Goal: Information Seeking & Learning: Learn about a topic

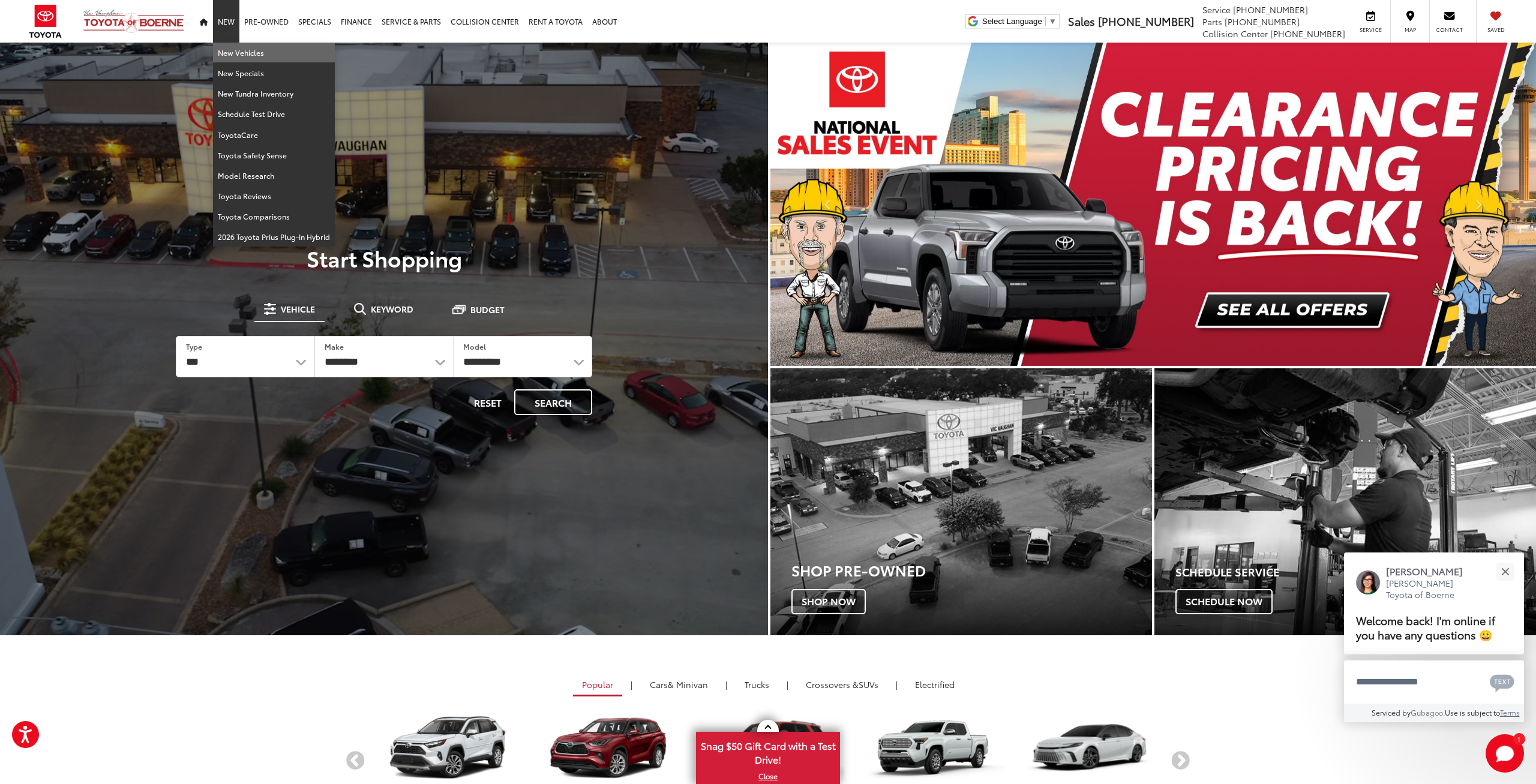
click at [226, 44] on link "New Vehicles" at bounding box center [274, 53] width 122 height 21
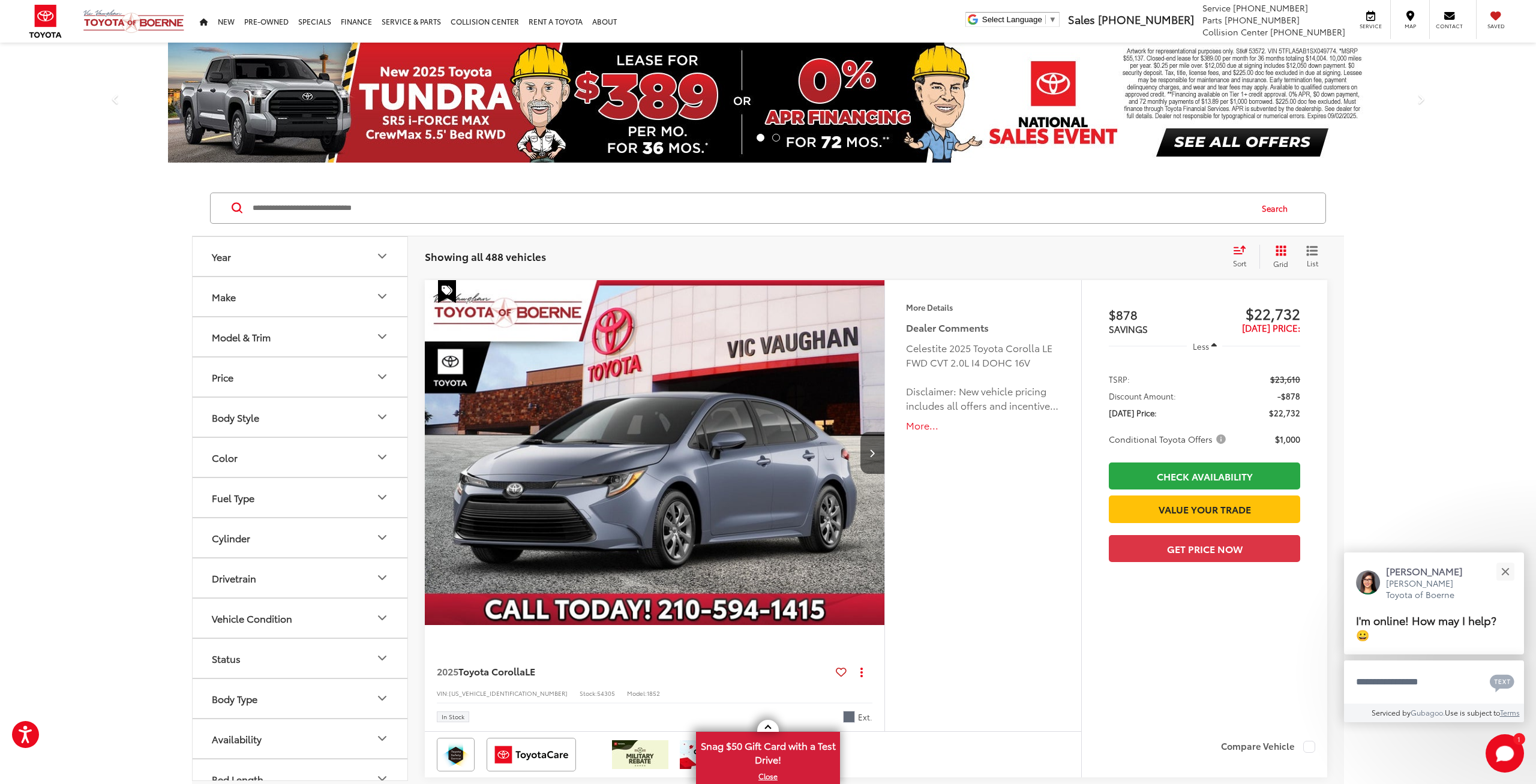
click at [295, 338] on button "Model & Trim" at bounding box center [300, 337] width 216 height 39
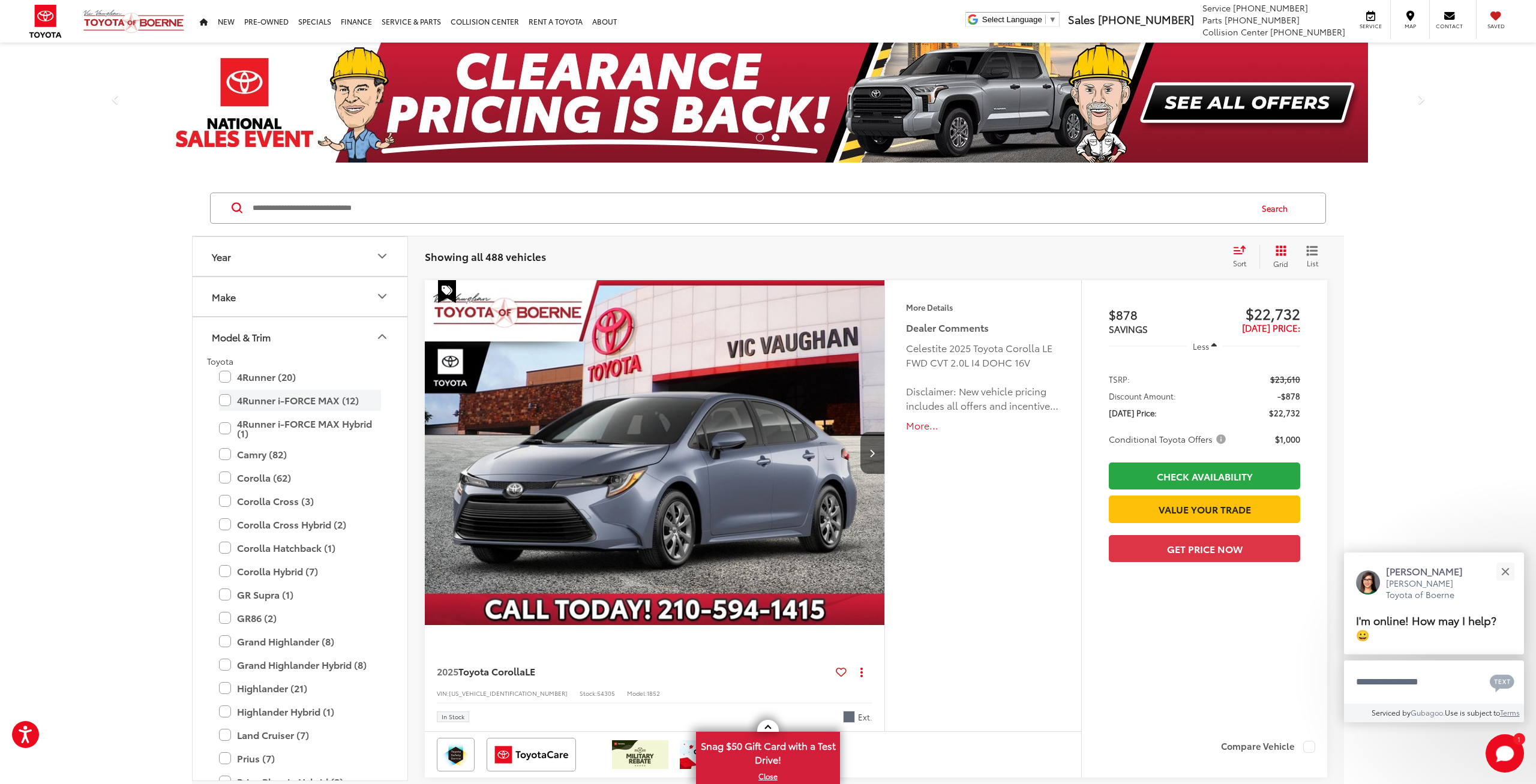
click at [287, 405] on label "4Runner i-FORCE MAX (12)" at bounding box center [300, 400] width 162 height 21
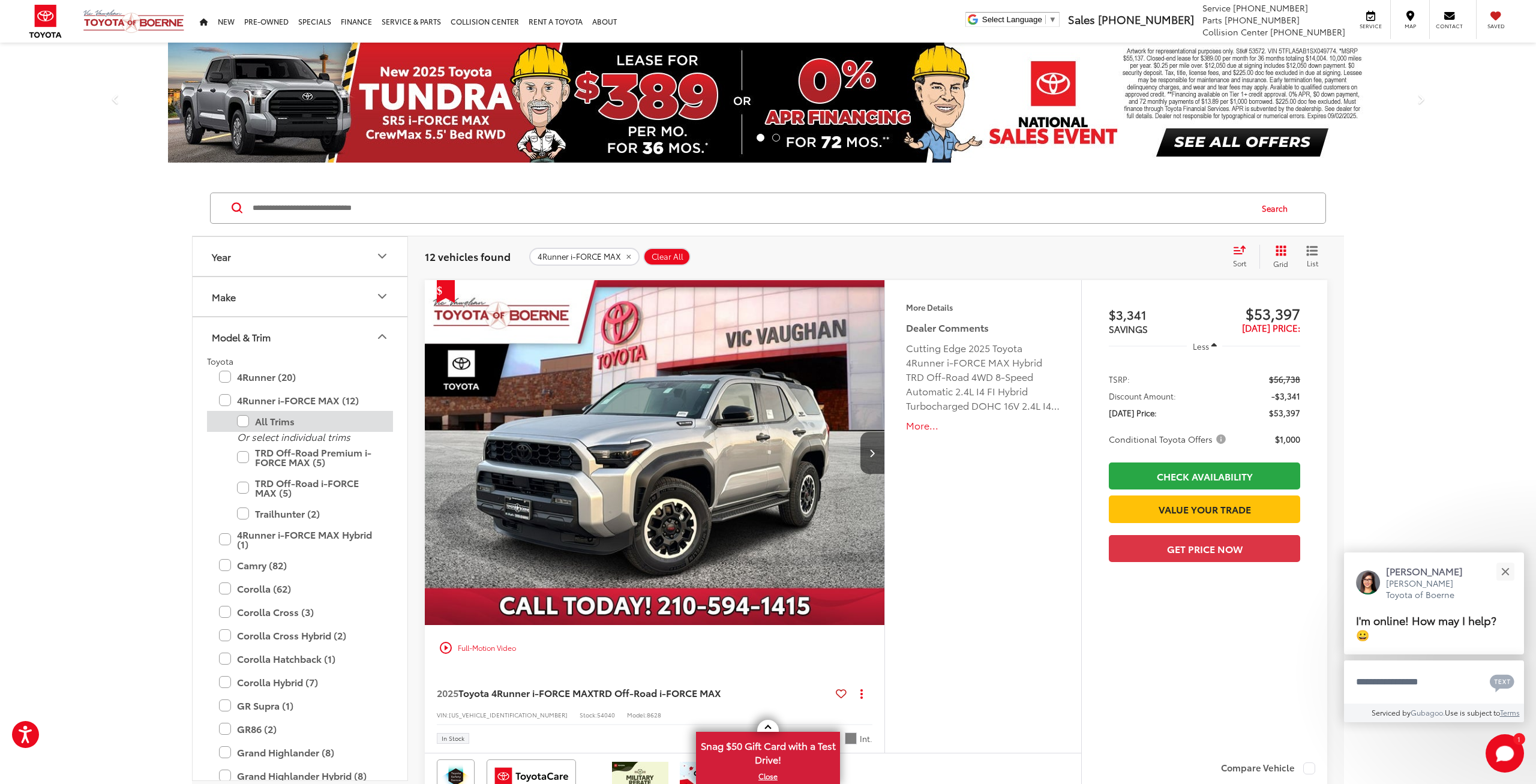
click at [275, 418] on label "All Trims" at bounding box center [309, 421] width 144 height 21
click at [307, 535] on label "4Runner i-FORCE MAX Hybrid (1)" at bounding box center [300, 539] width 162 height 30
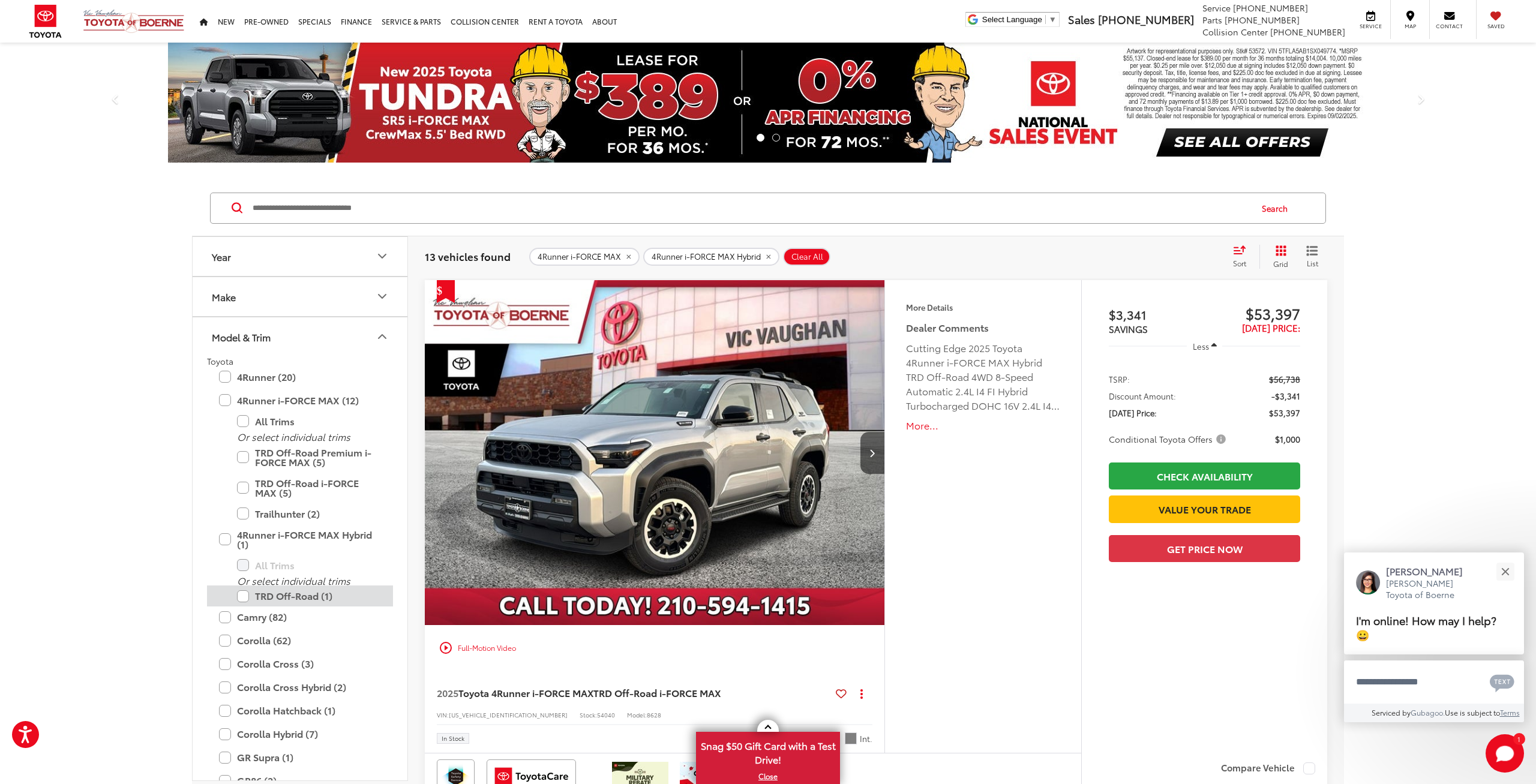
click at [286, 600] on label "TRD Off-Road (1)" at bounding box center [309, 596] width 144 height 21
click at [868, 450] on button "Next image" at bounding box center [872, 452] width 24 height 42
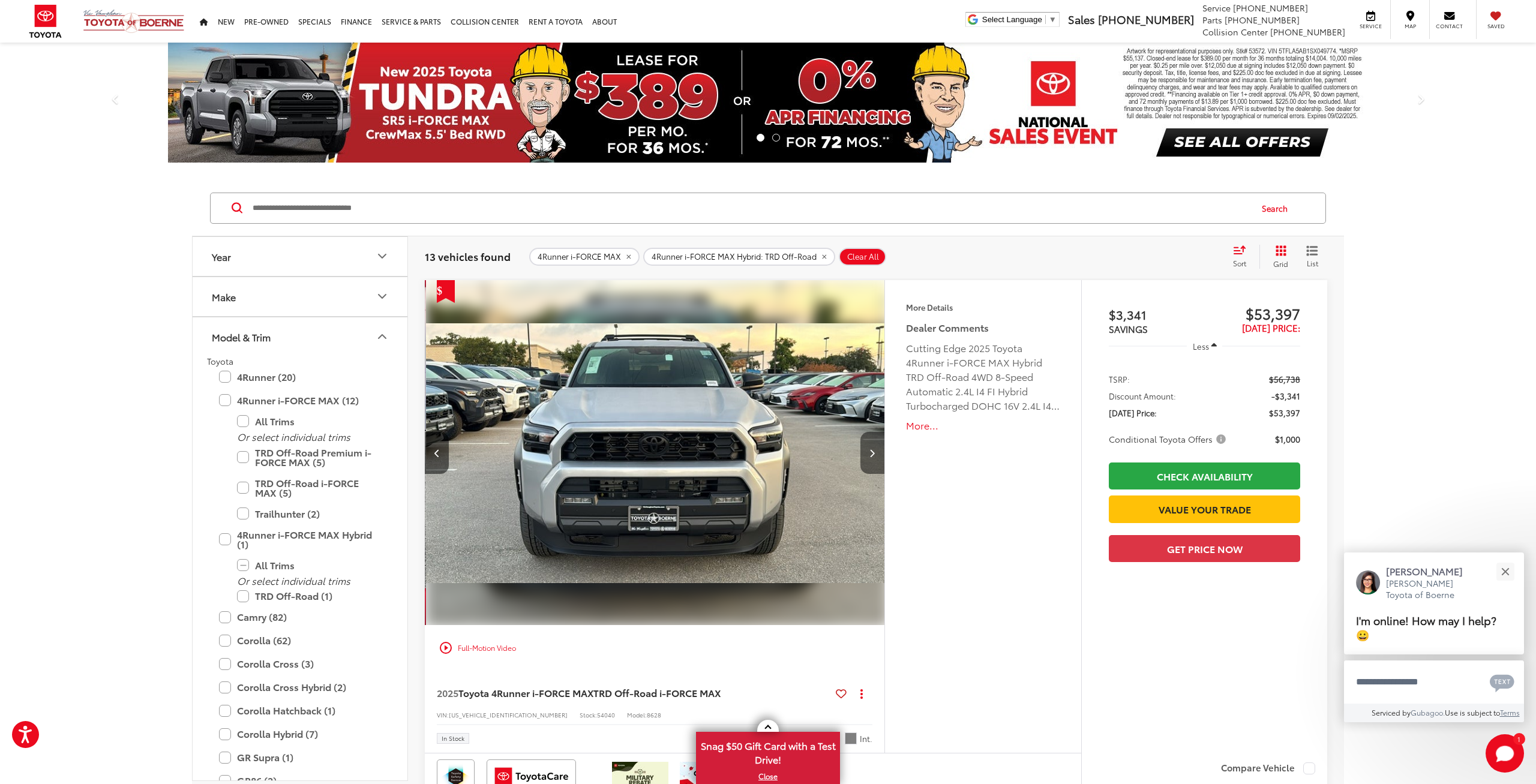
click at [868, 450] on button "Next image" at bounding box center [872, 452] width 24 height 42
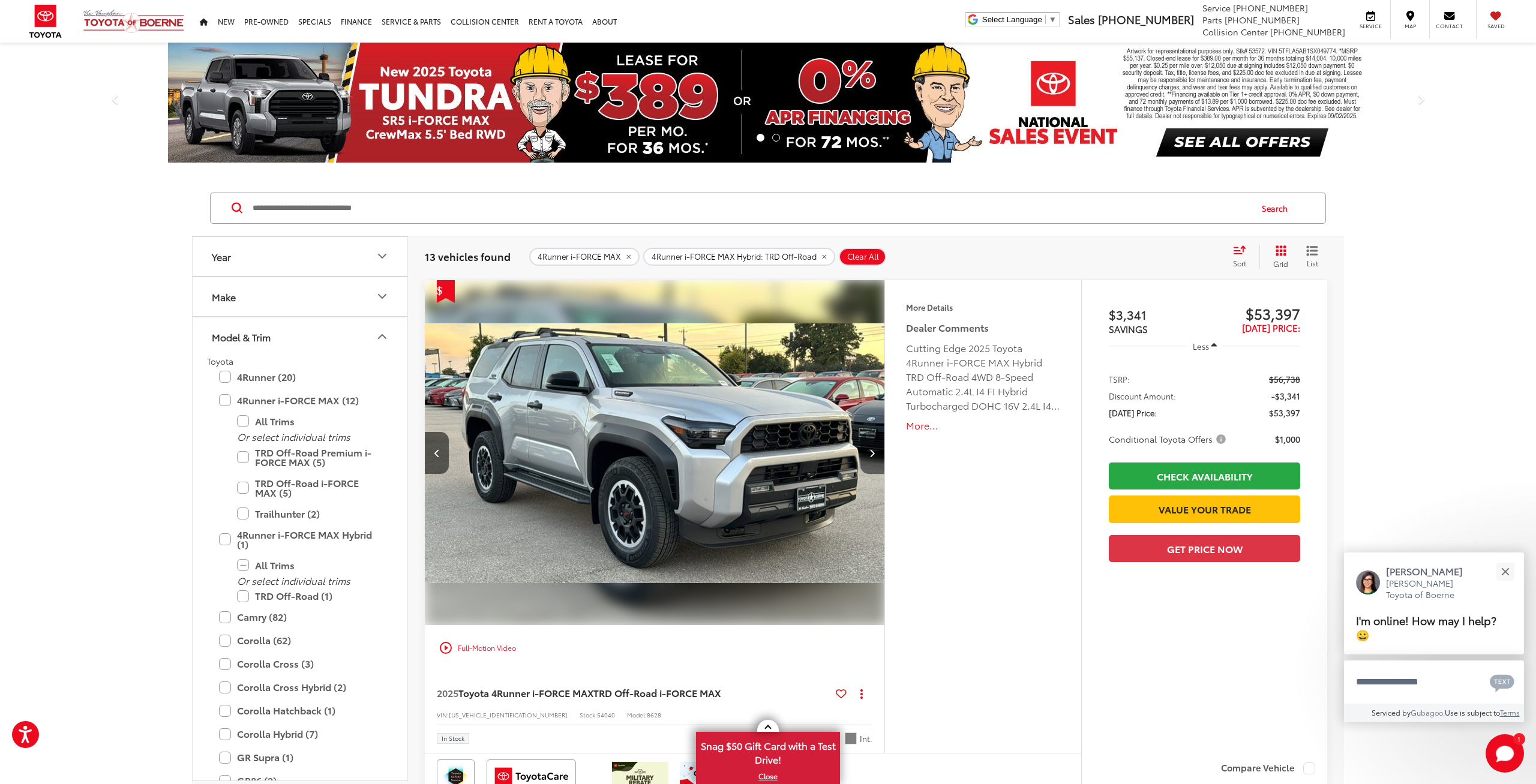
click at [867, 450] on button "Next image" at bounding box center [872, 452] width 24 height 42
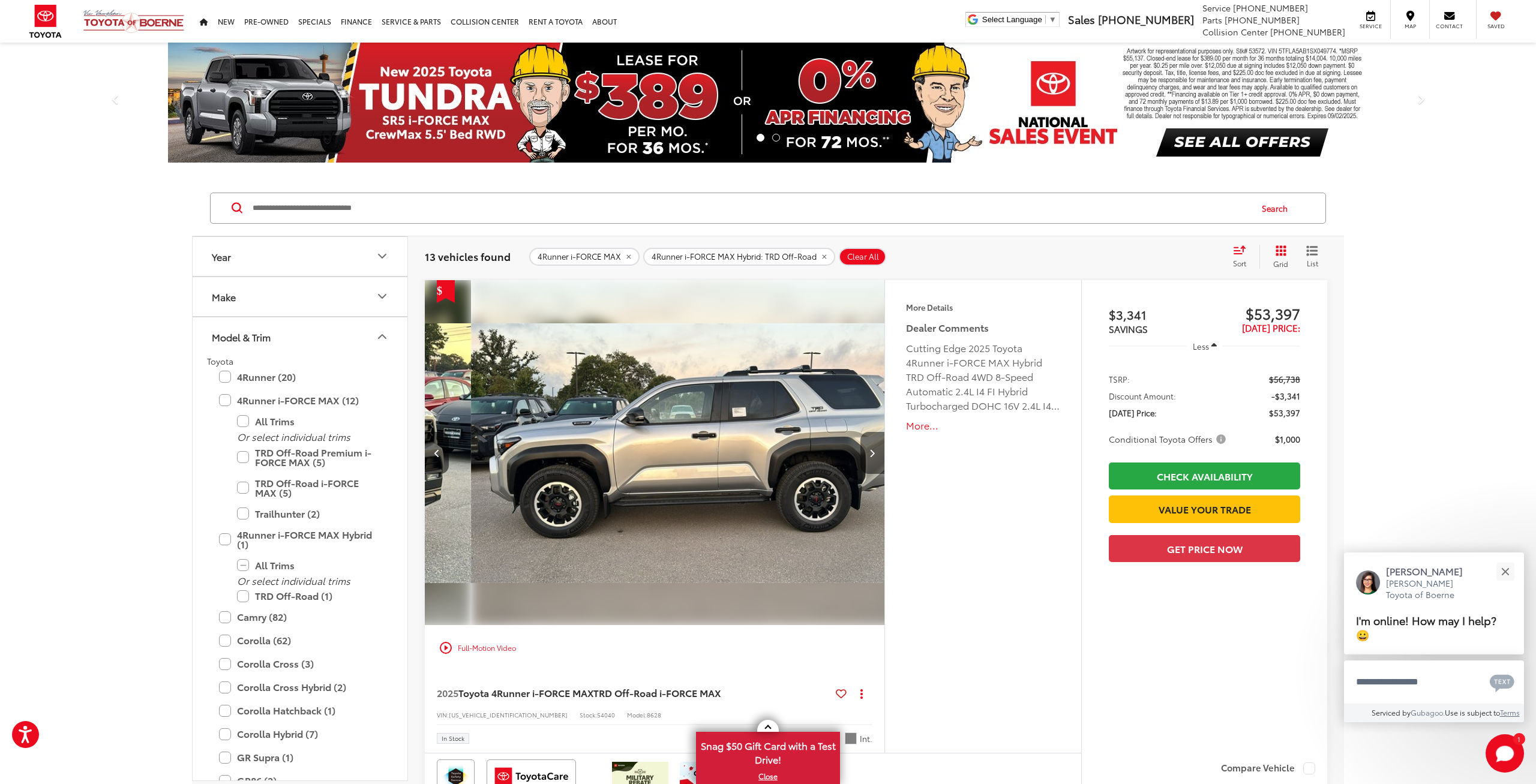
click at [867, 450] on button "Next image" at bounding box center [872, 452] width 24 height 42
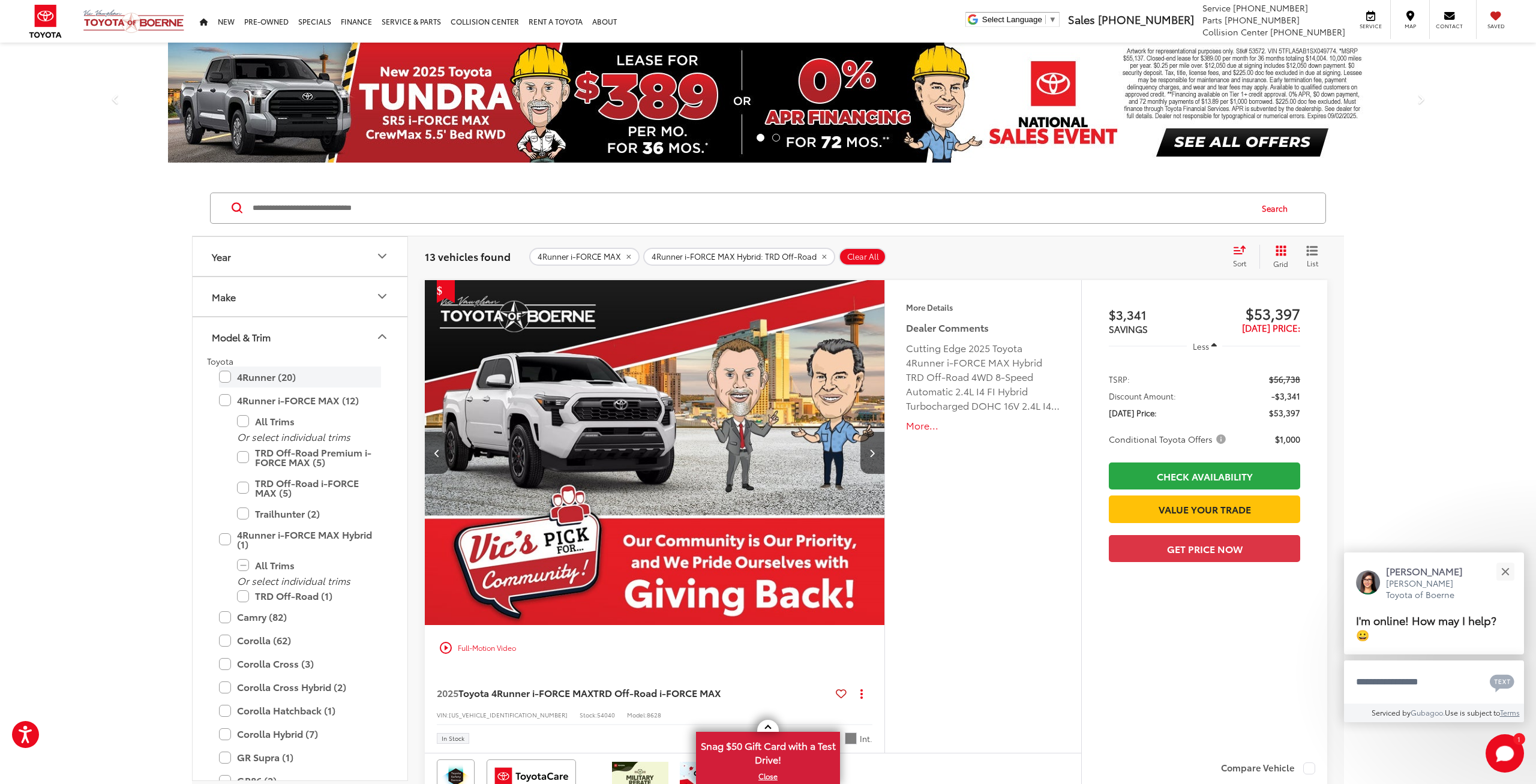
click at [227, 378] on label "4Runner (20)" at bounding box center [300, 377] width 162 height 21
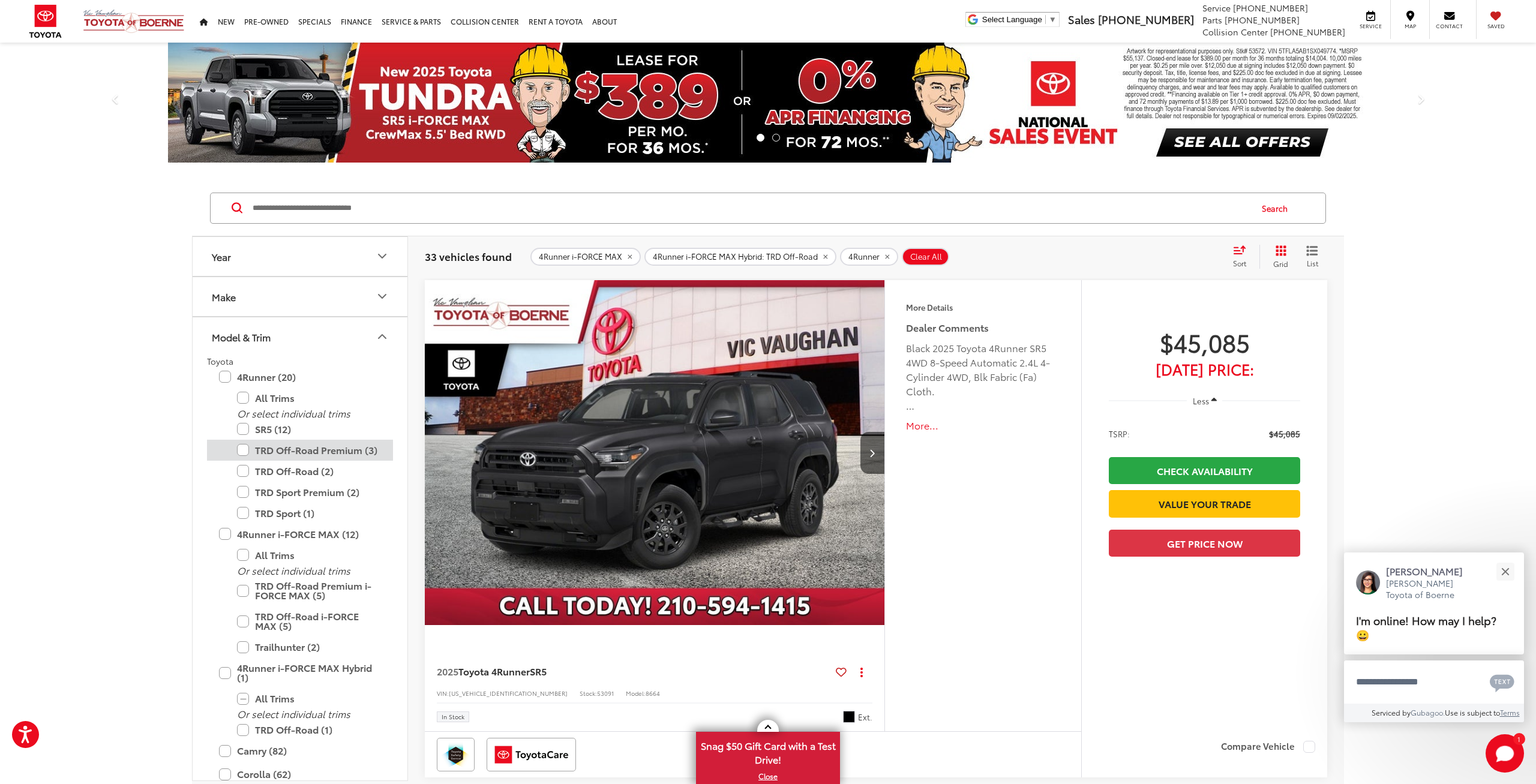
click at [242, 451] on label "TRD Off-Road Premium (3)" at bounding box center [309, 450] width 144 height 21
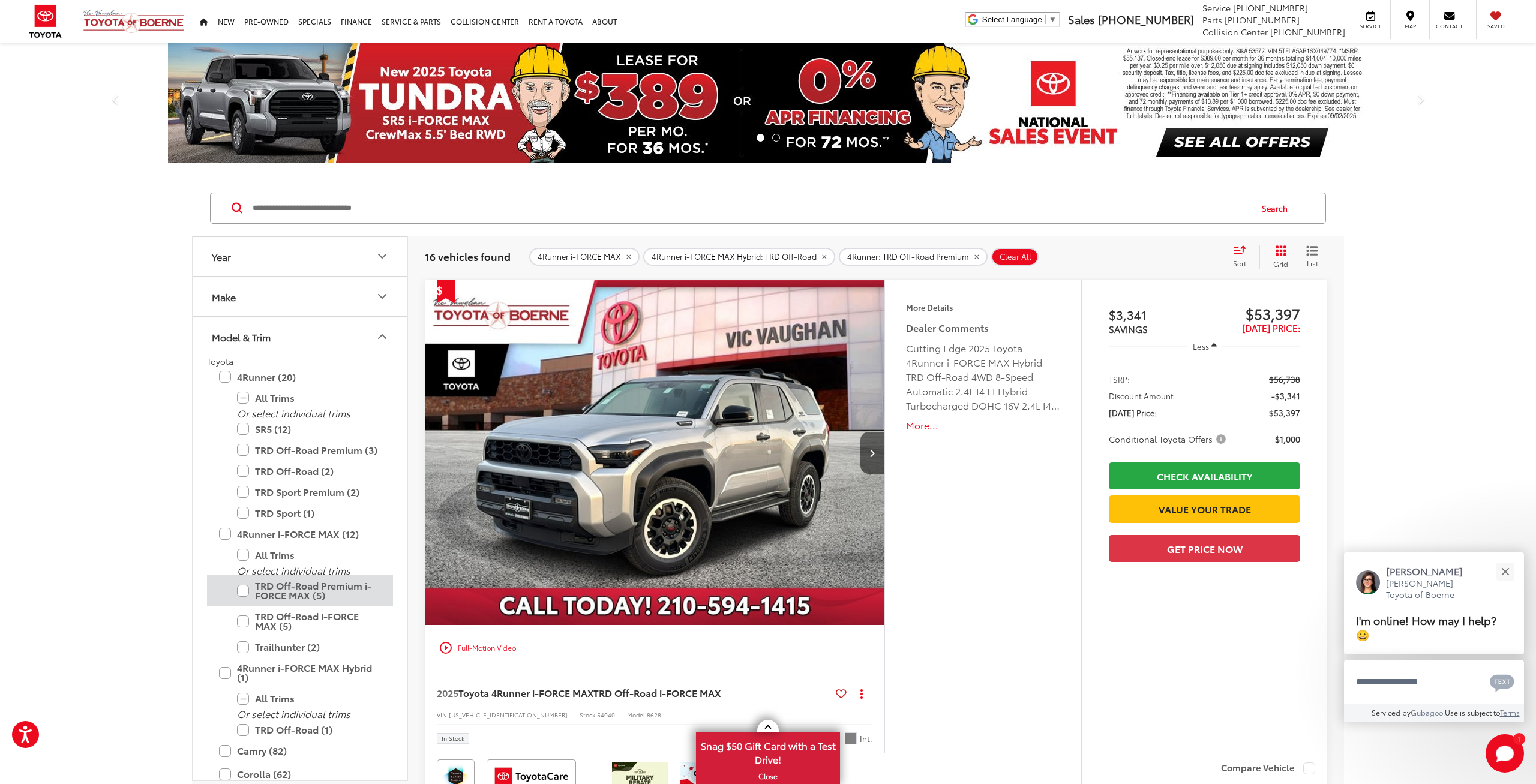
click at [243, 591] on label "TRD Off-Road Premium i-FORCE MAX (5)" at bounding box center [309, 590] width 144 height 30
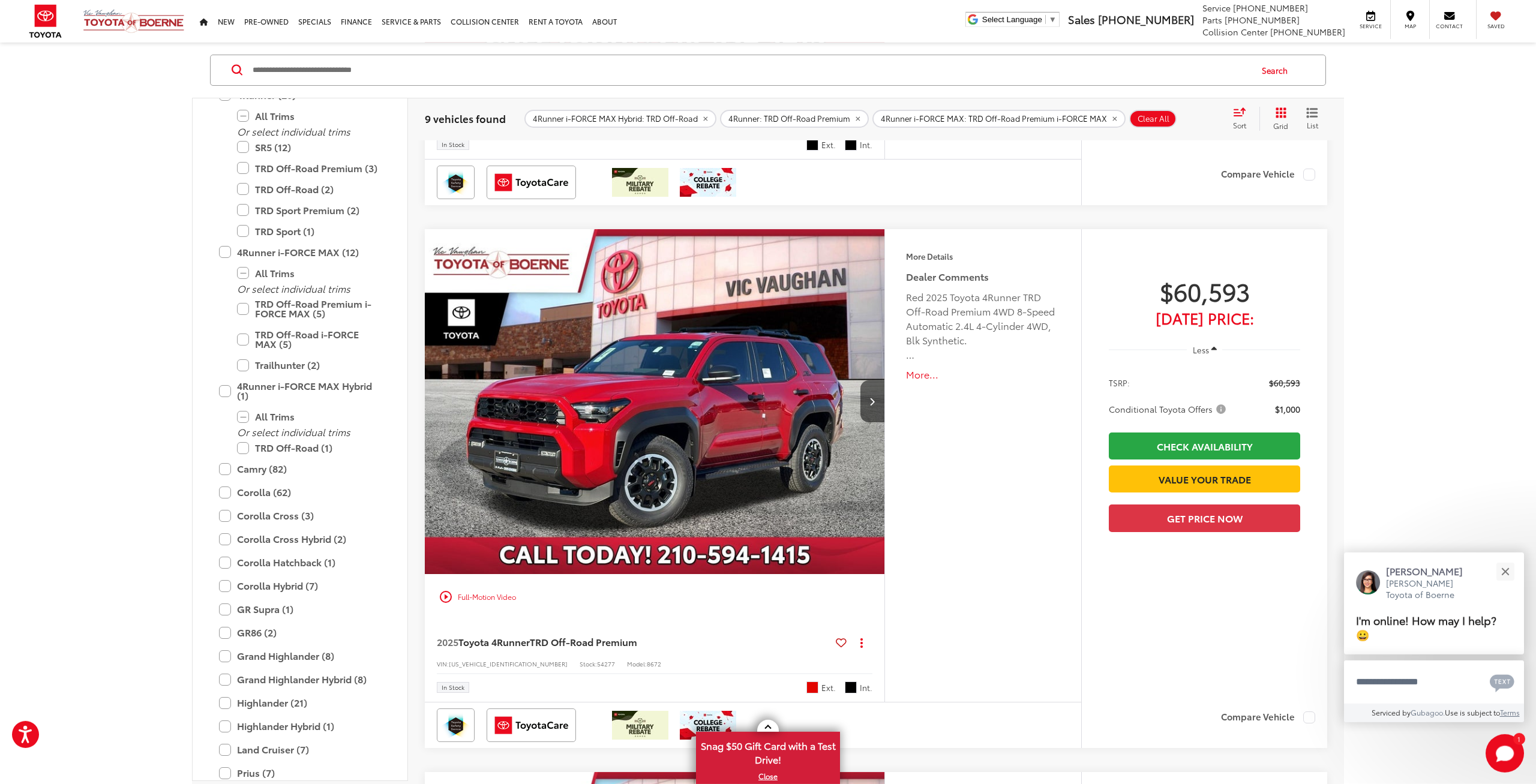
scroll to position [1040, 0]
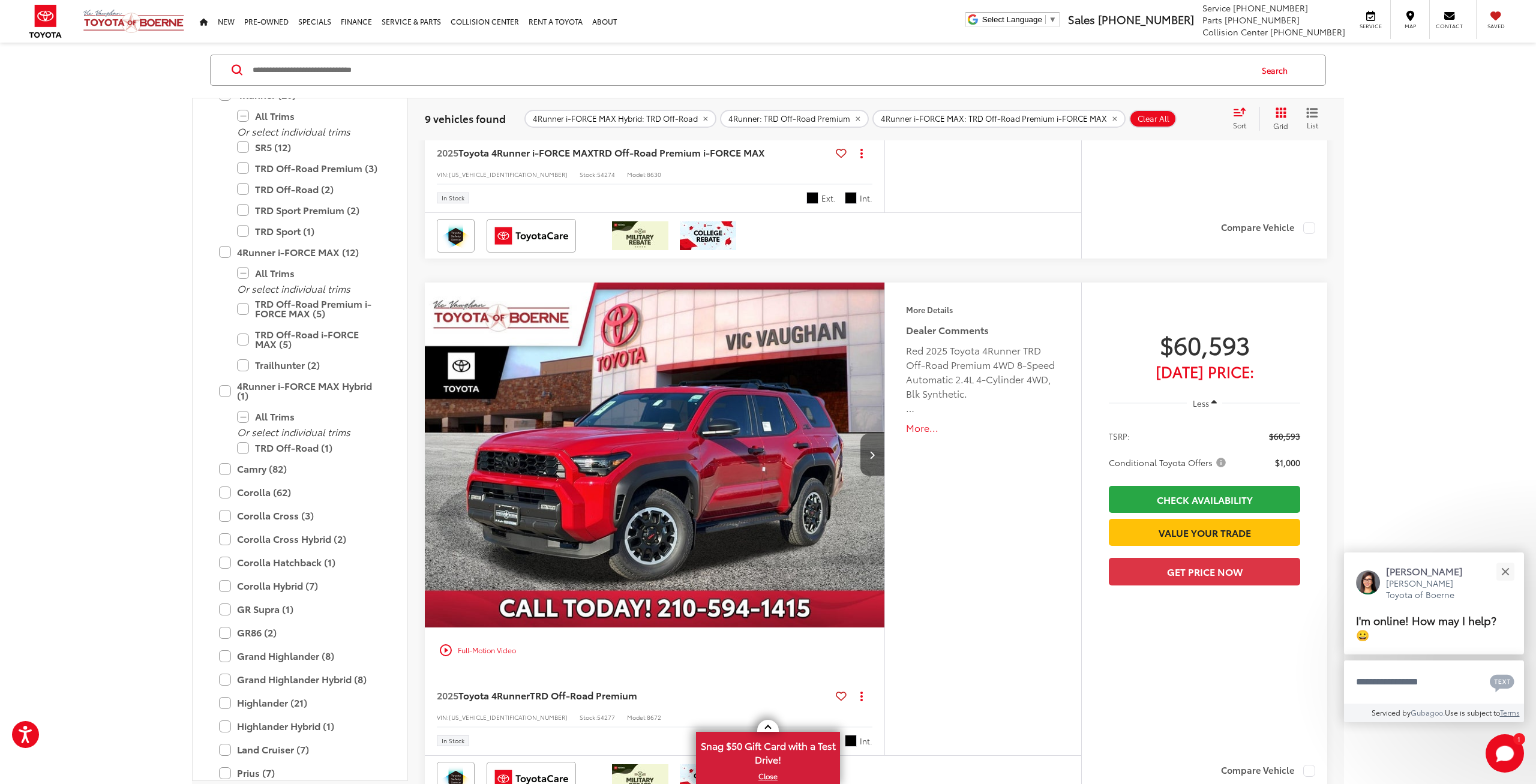
click at [870, 452] on icon "Next image" at bounding box center [872, 454] width 5 height 8
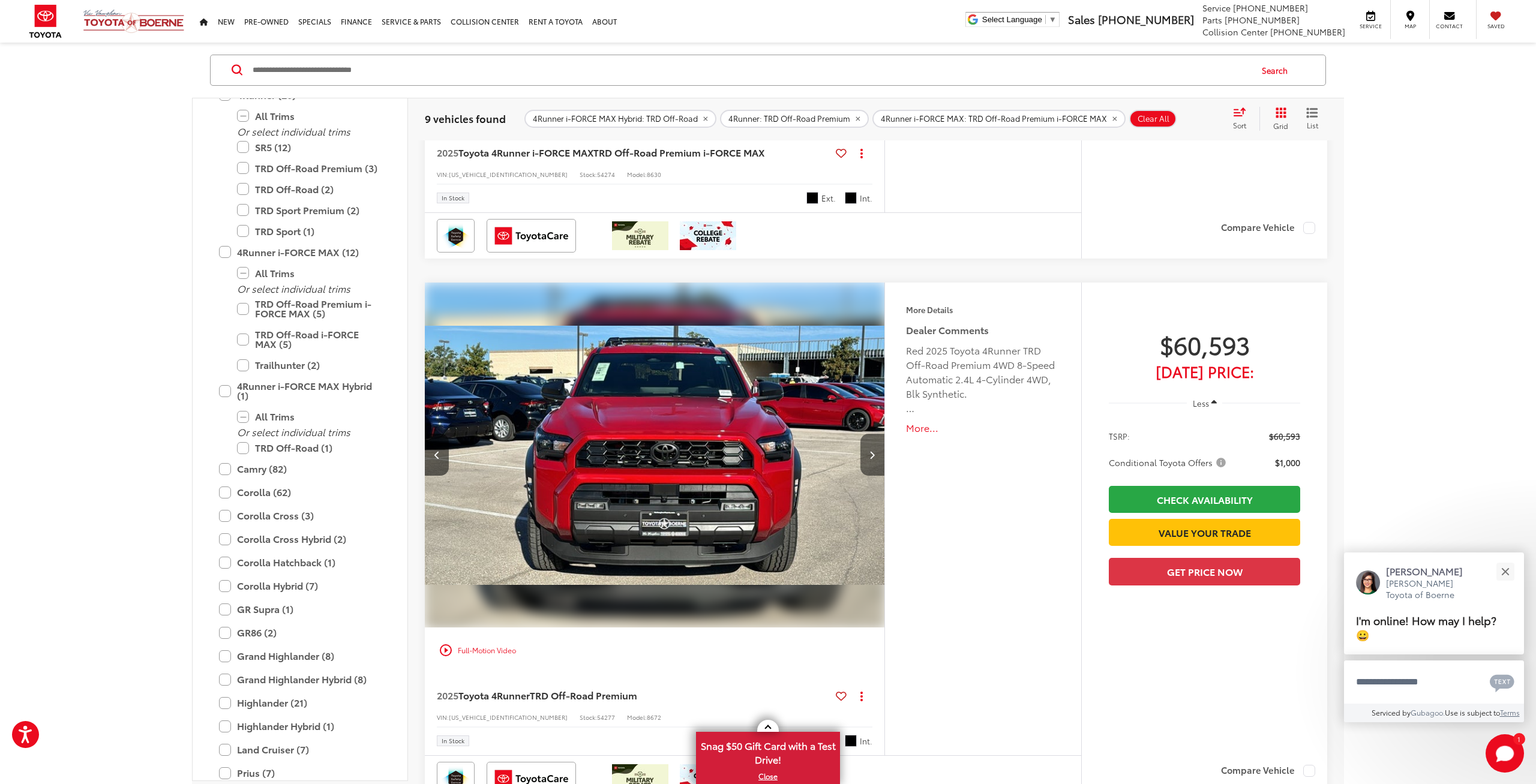
click at [871, 452] on icon "Next image" at bounding box center [872, 454] width 5 height 8
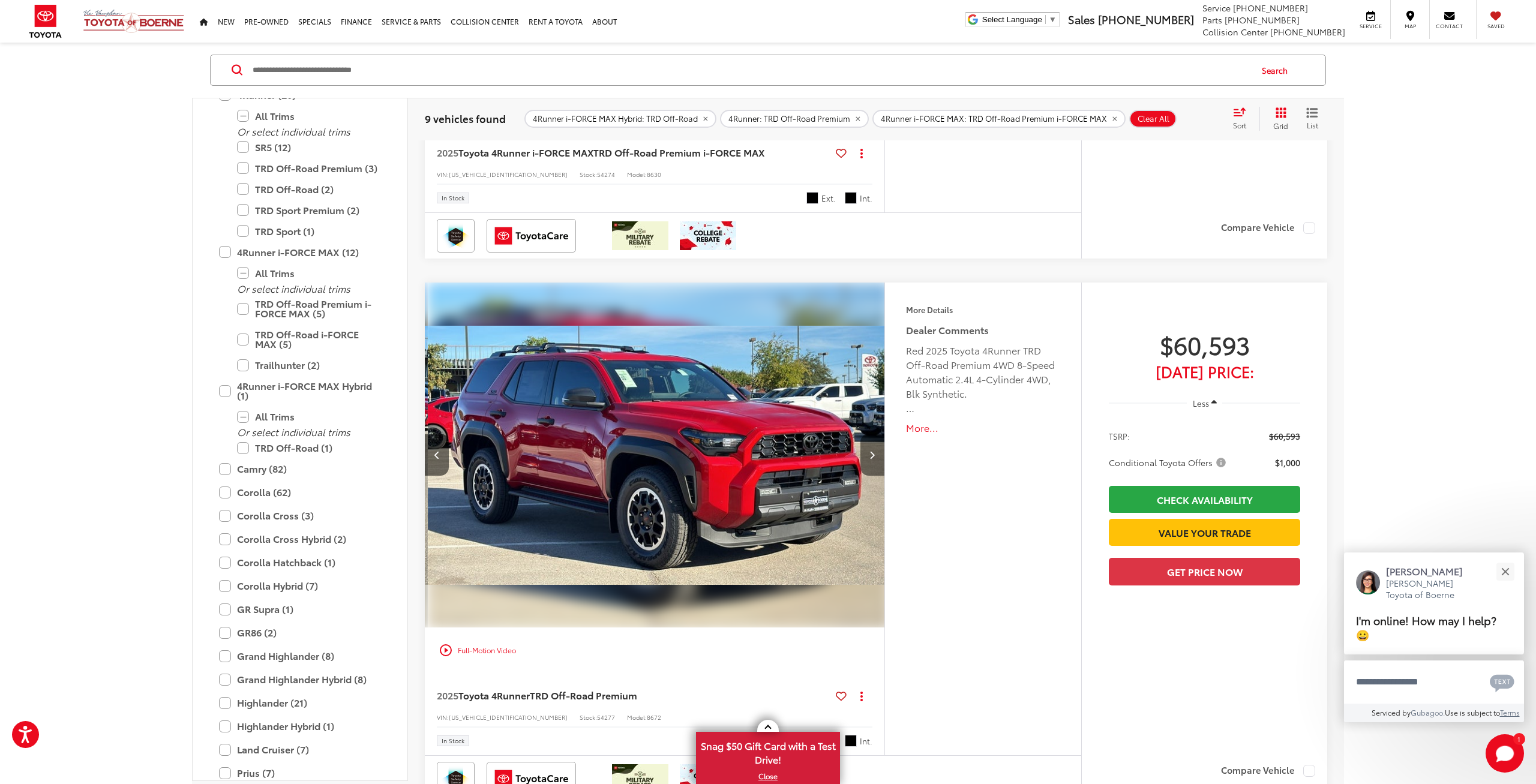
click at [871, 452] on icon "Next image" at bounding box center [872, 454] width 5 height 8
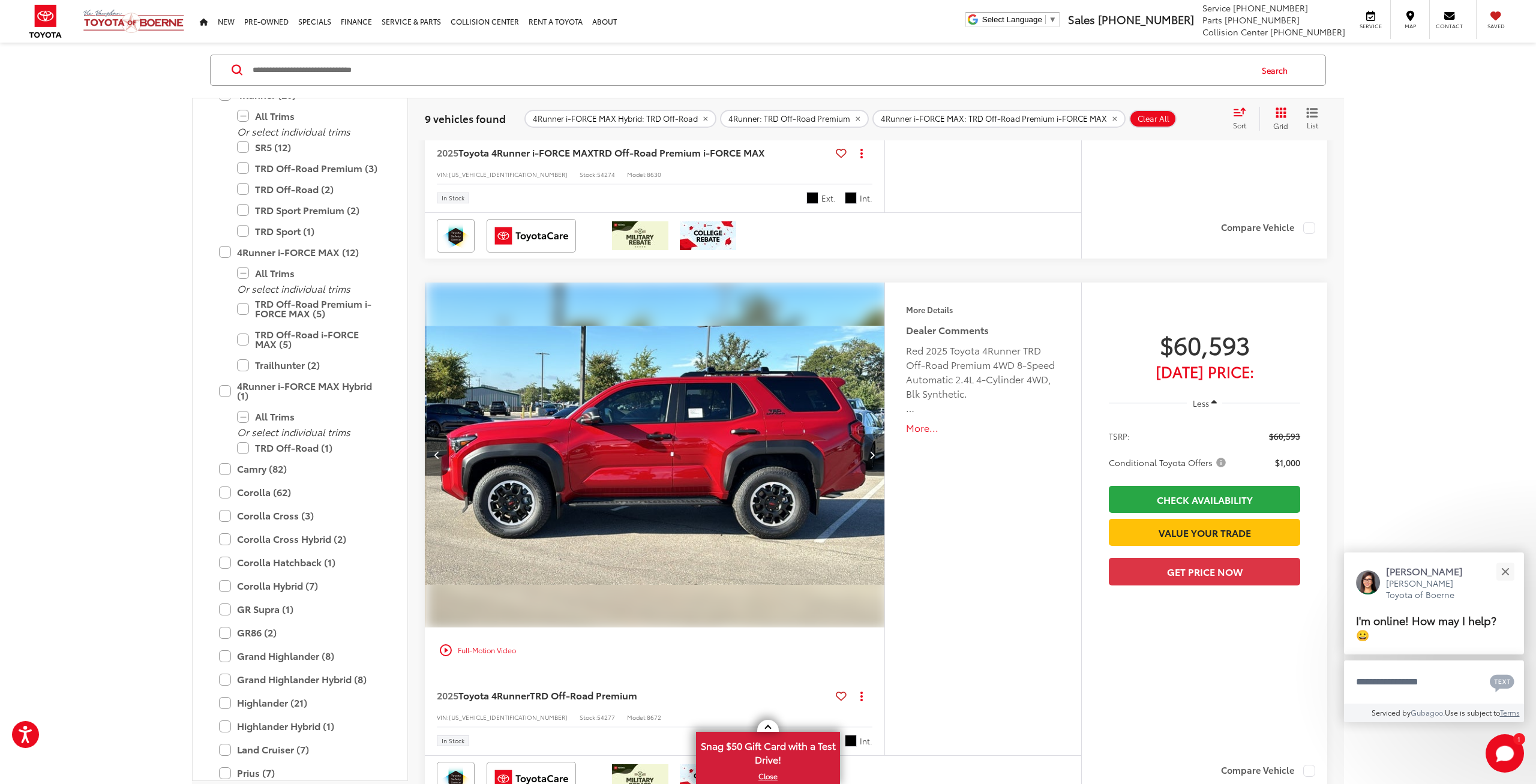
click at [871, 452] on icon "Next image" at bounding box center [872, 454] width 5 height 8
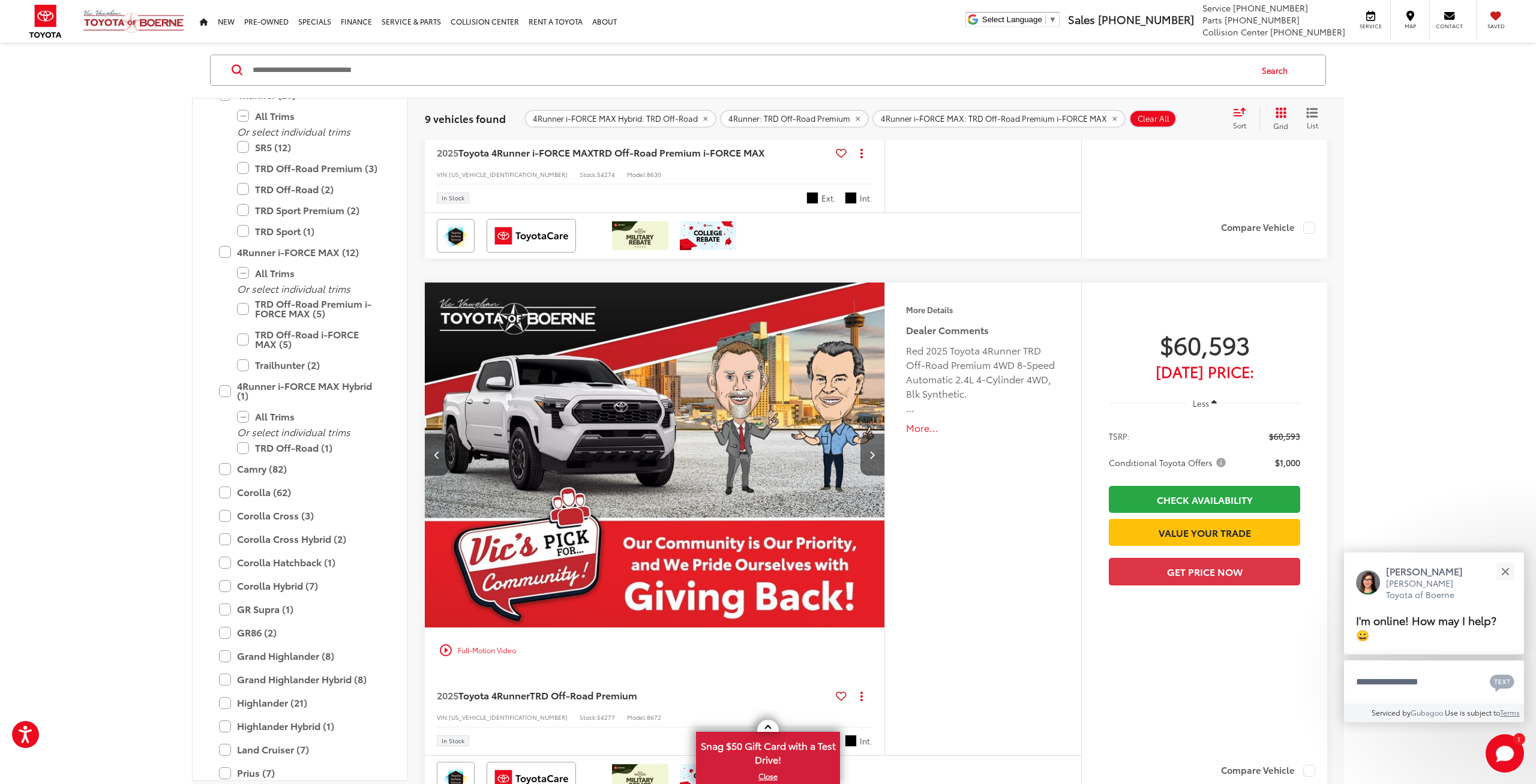
click at [871, 452] on icon "Next image" at bounding box center [872, 454] width 5 height 8
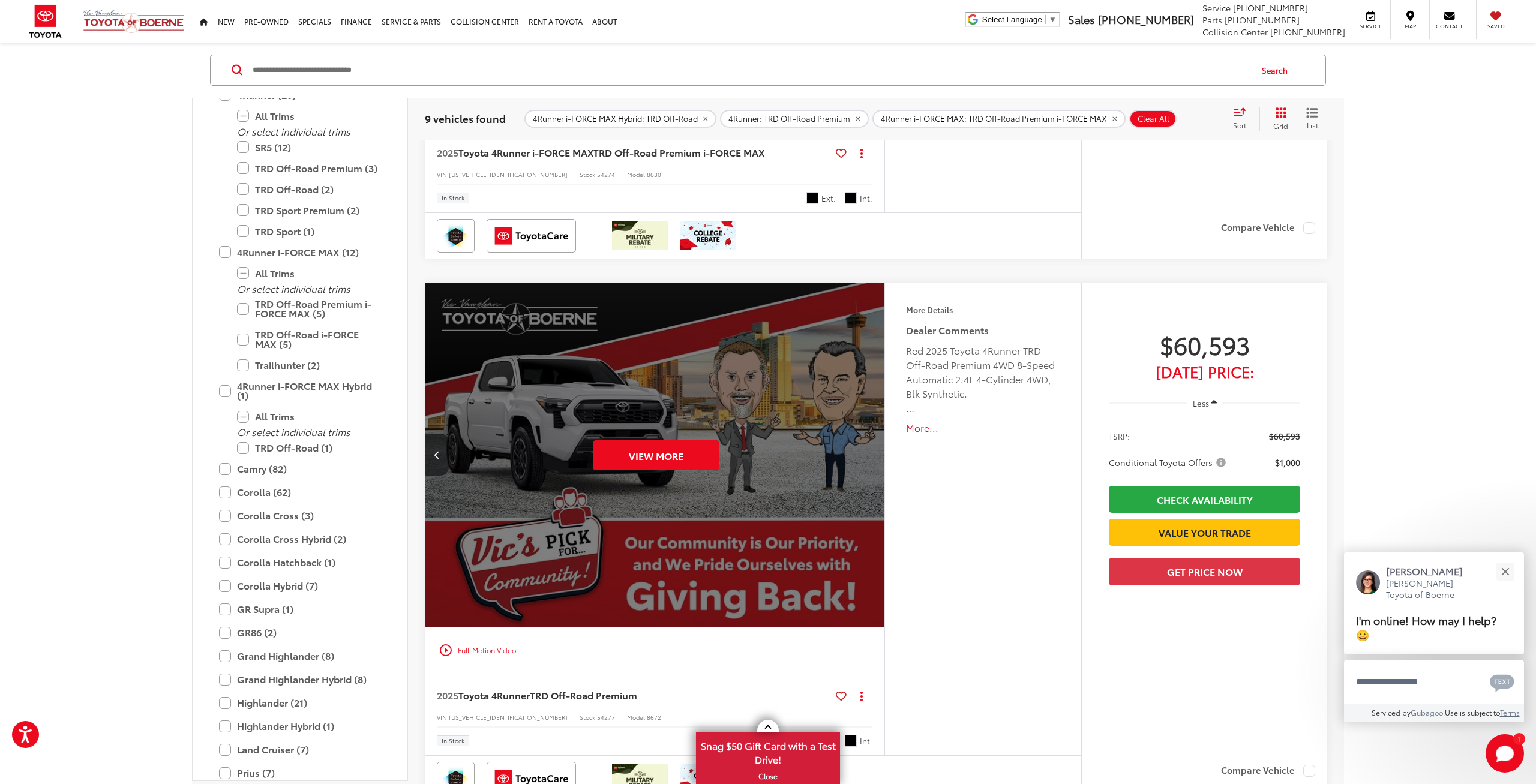
scroll to position [0, 2308]
click at [871, 452] on div "View More" at bounding box center [654, 455] width 462 height 346
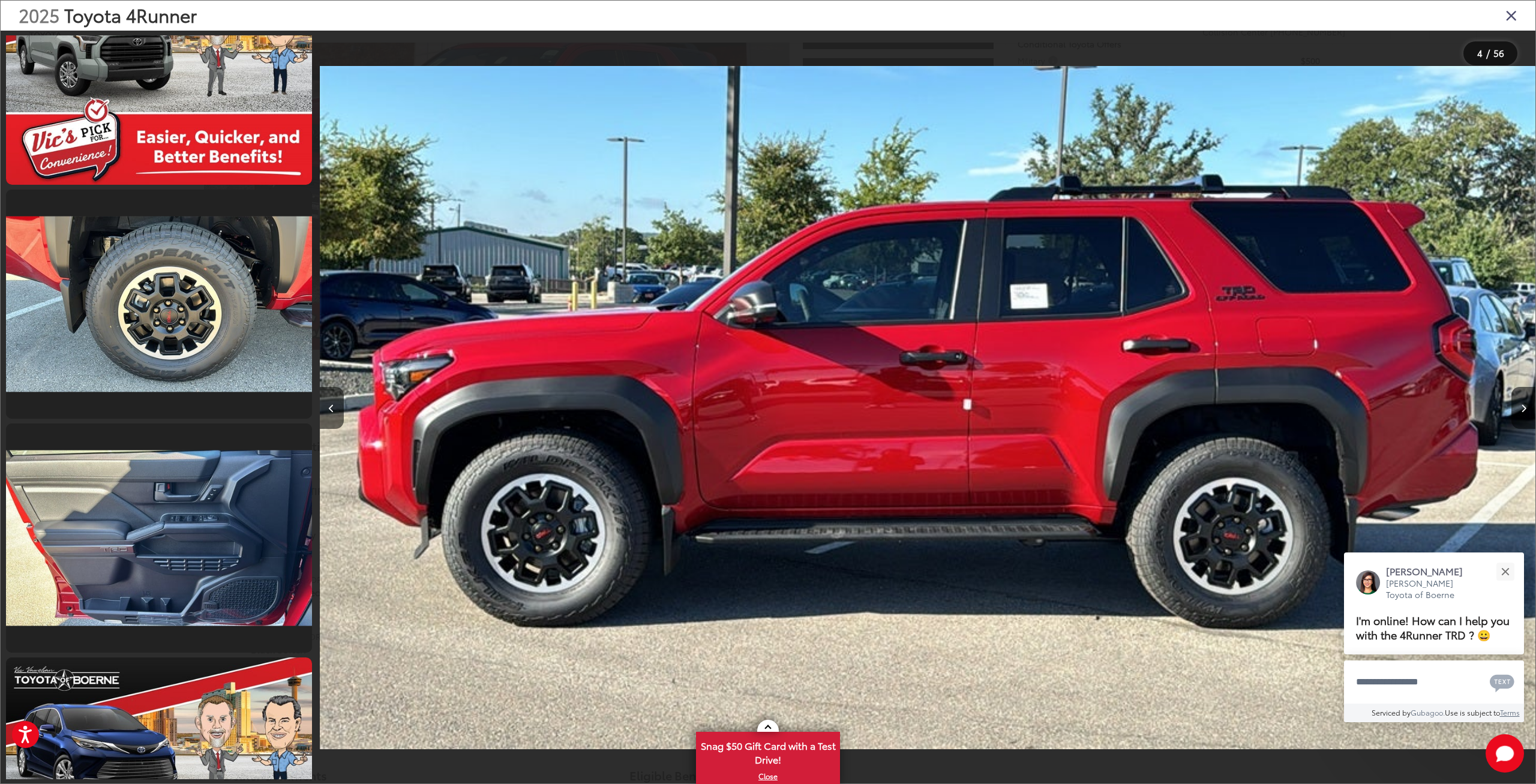
scroll to position [2715, 0]
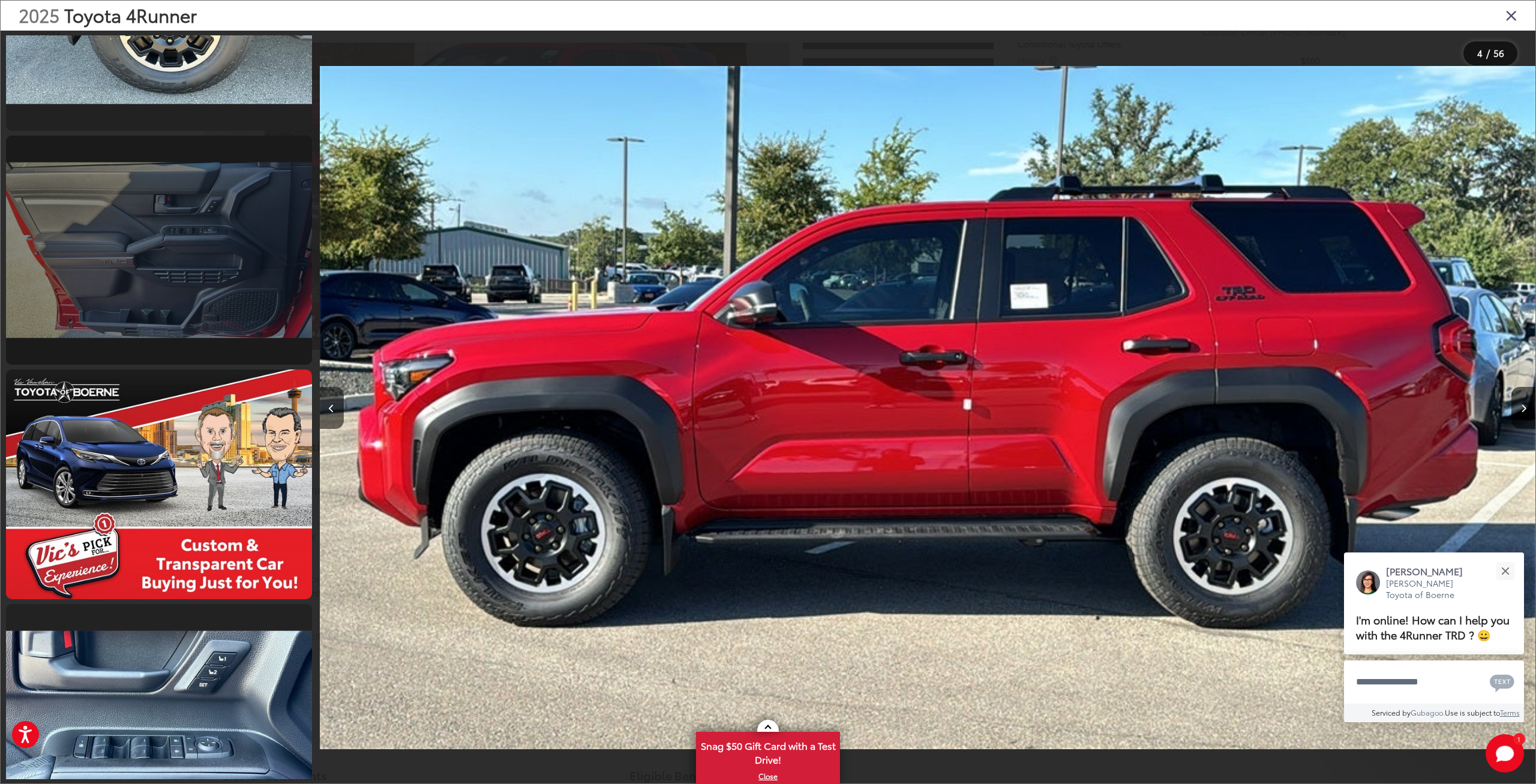
click at [237, 314] on link at bounding box center [159, 250] width 306 height 229
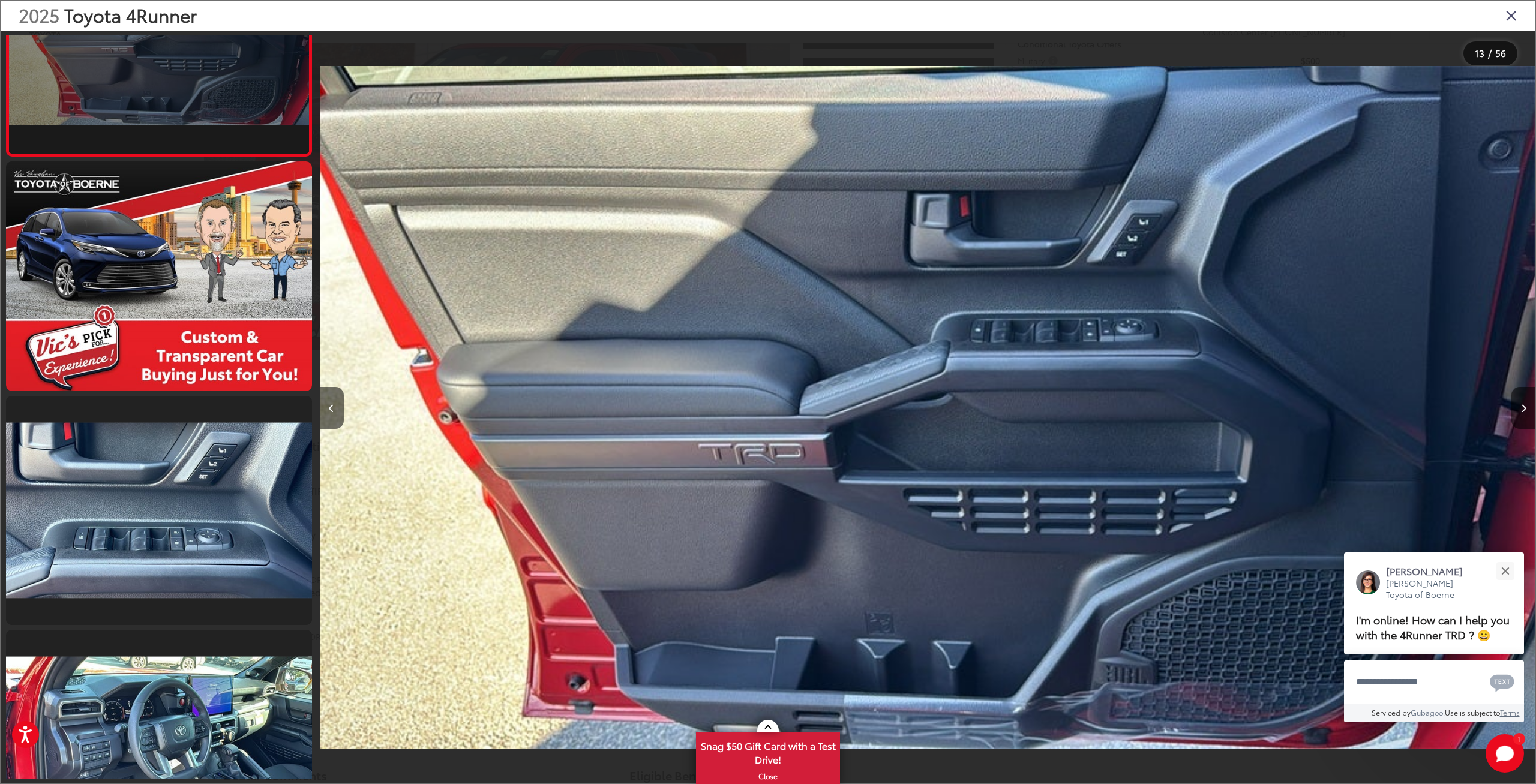
scroll to position [2949, 0]
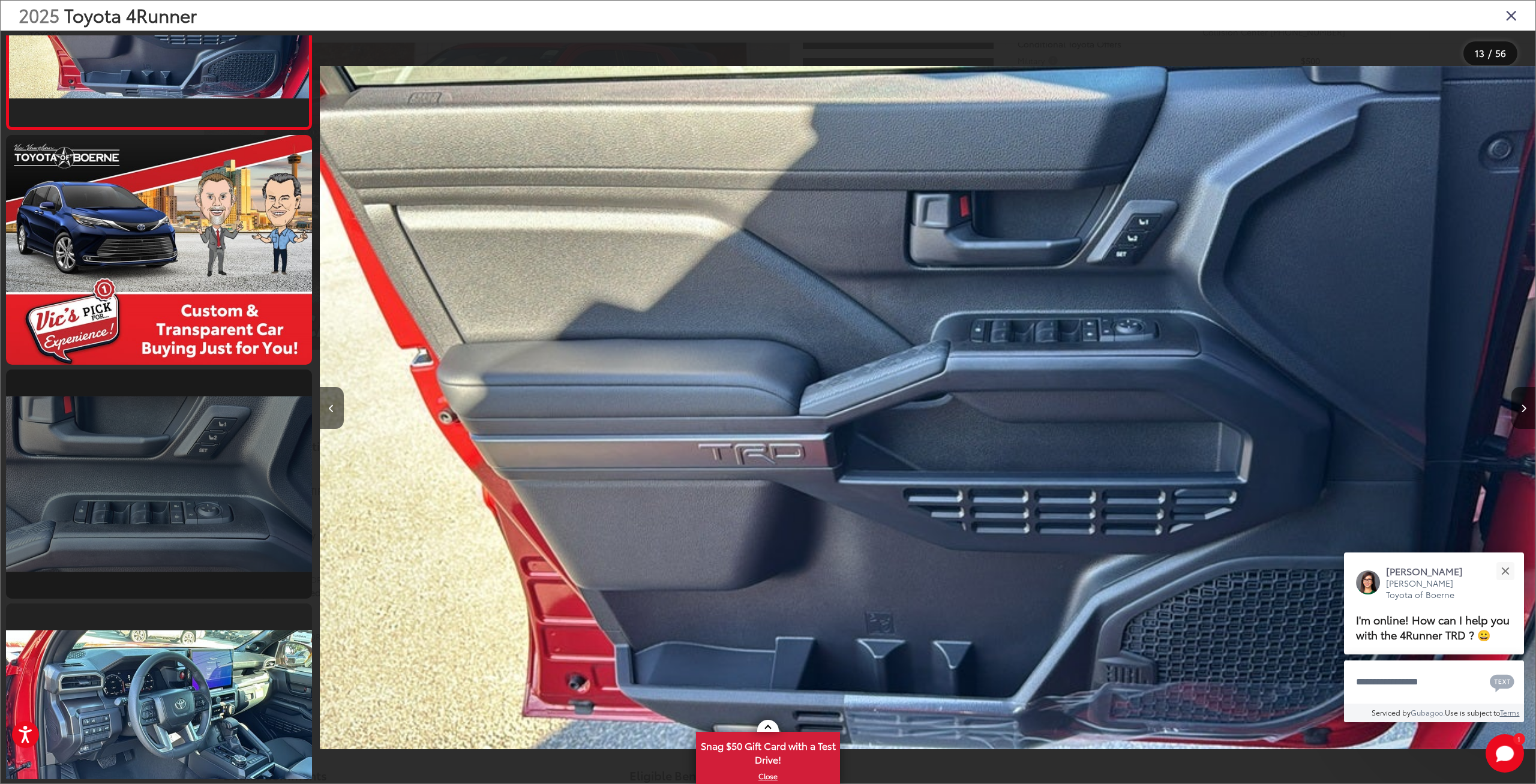
click at [194, 457] on link at bounding box center [159, 484] width 306 height 229
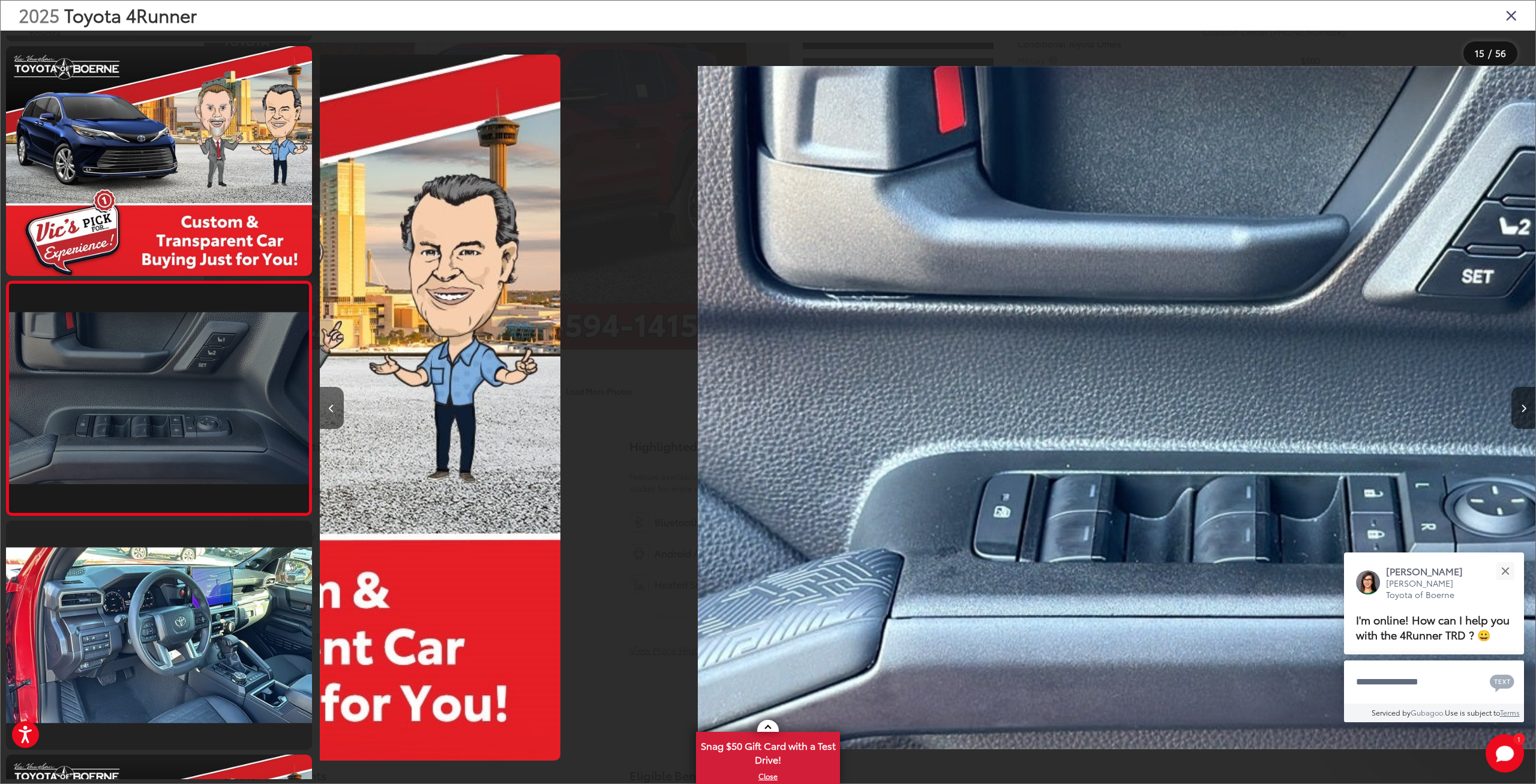
scroll to position [3247, 0]
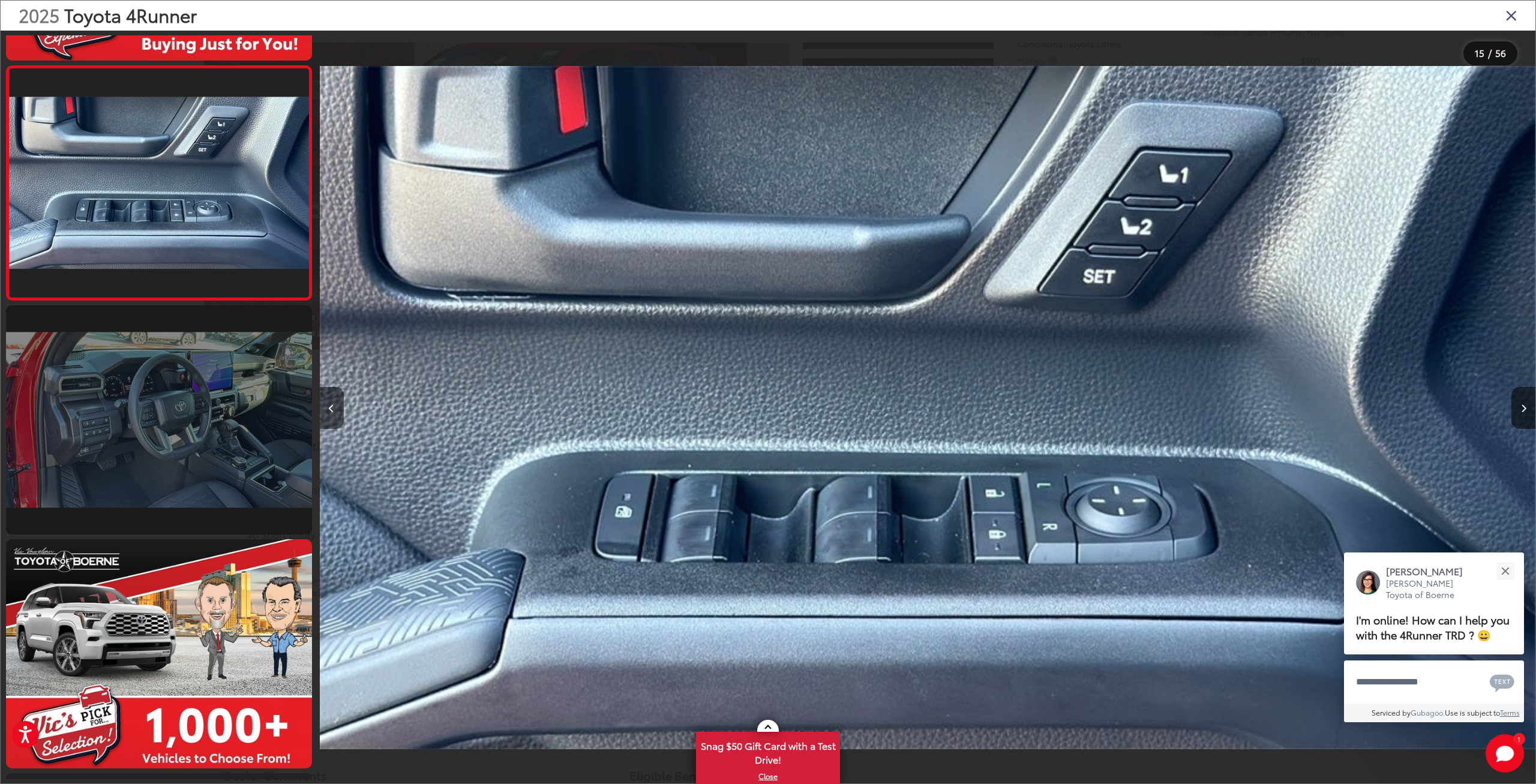
click at [197, 386] on link at bounding box center [159, 420] width 306 height 229
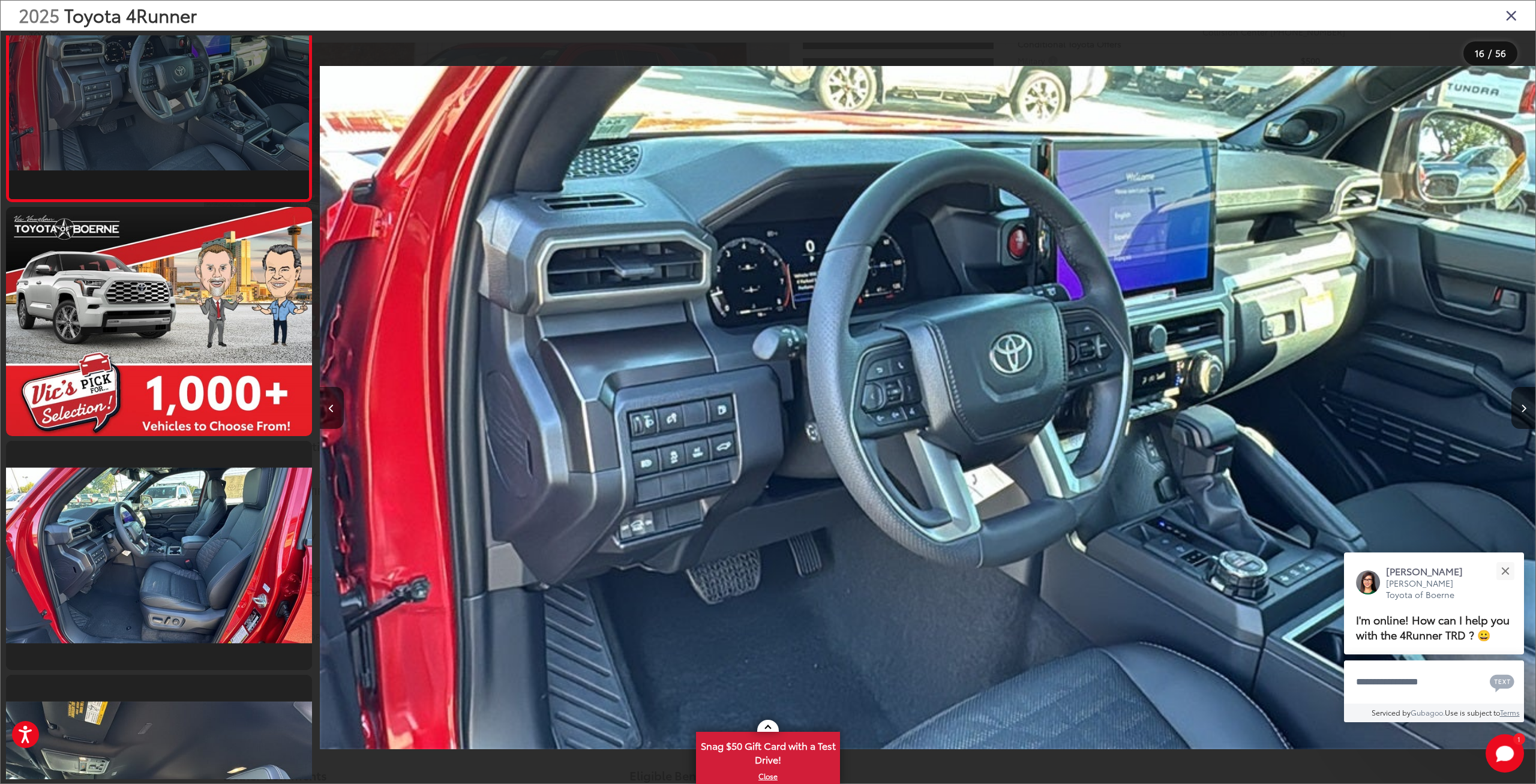
scroll to position [0, 0]
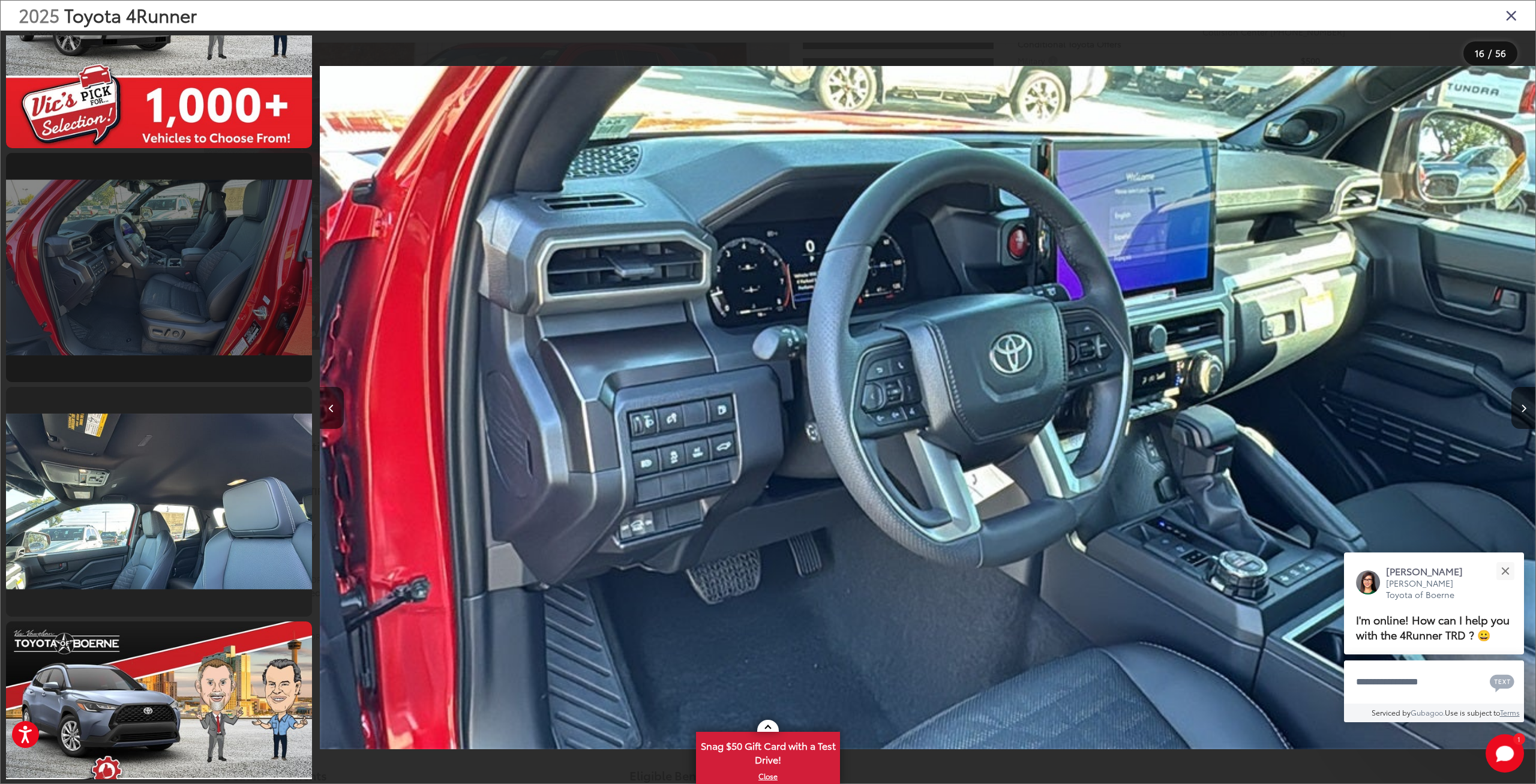
click at [236, 348] on link at bounding box center [159, 267] width 306 height 229
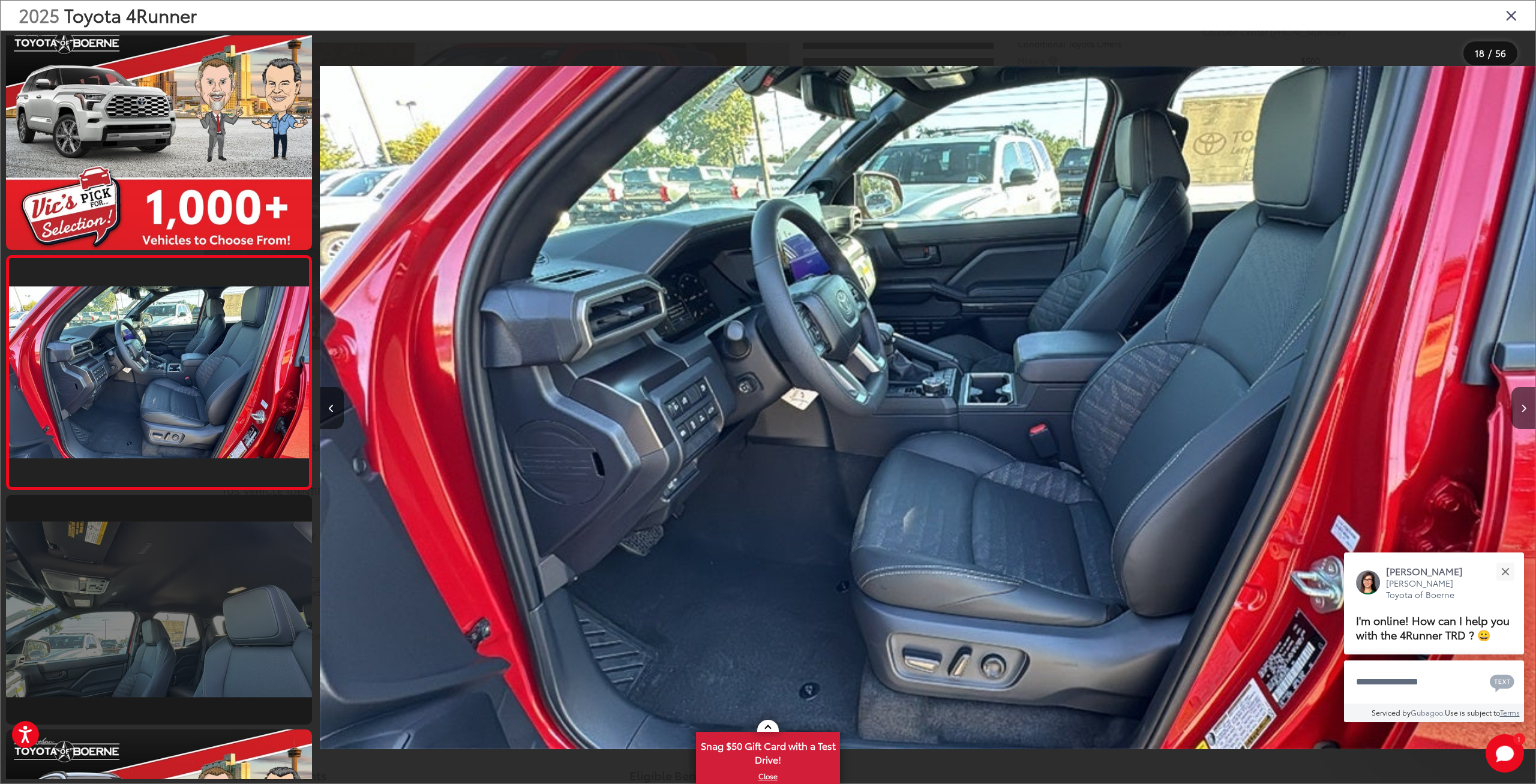
click at [217, 589] on link at bounding box center [159, 609] width 306 height 229
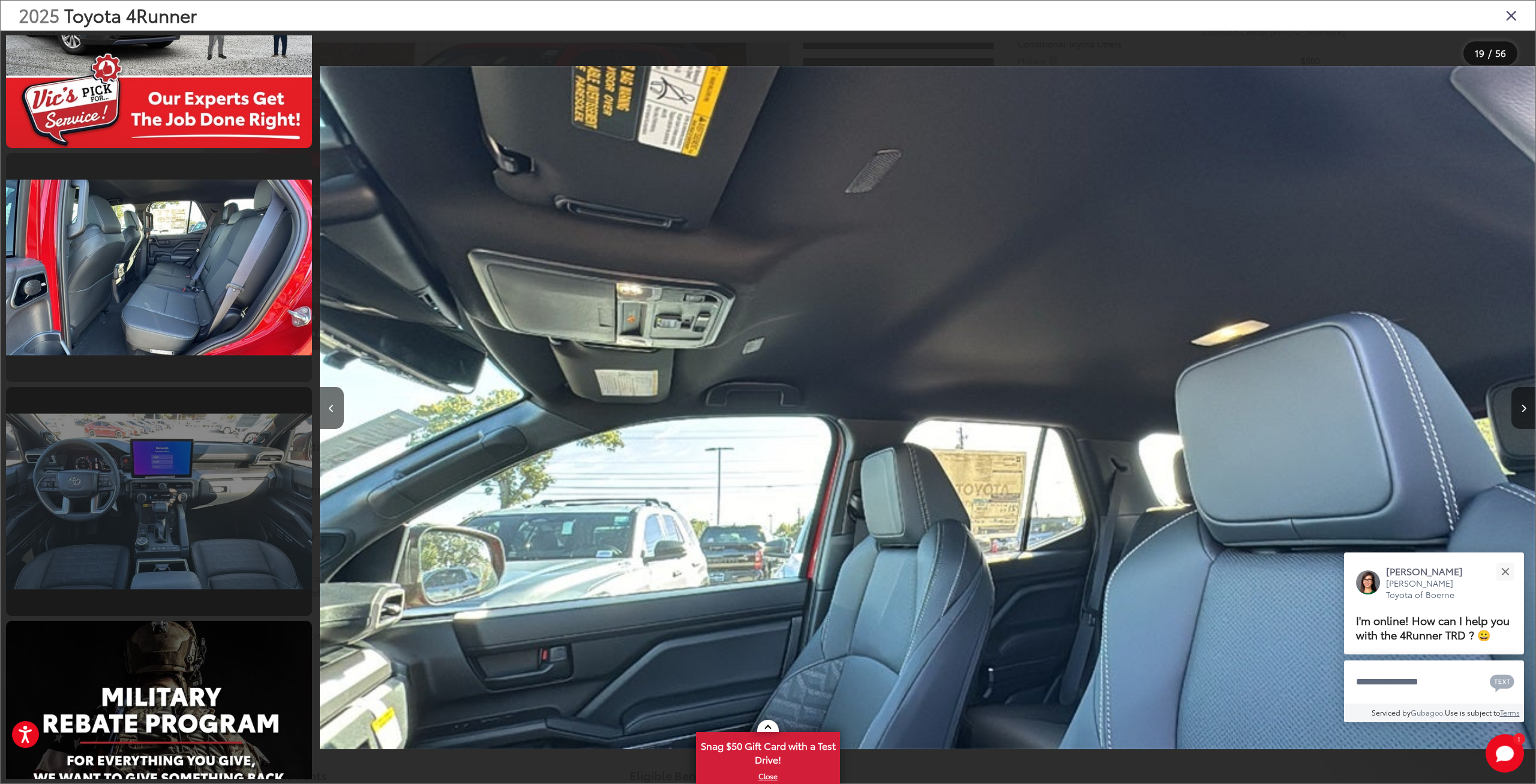
click at [222, 553] on link at bounding box center [159, 502] width 306 height 229
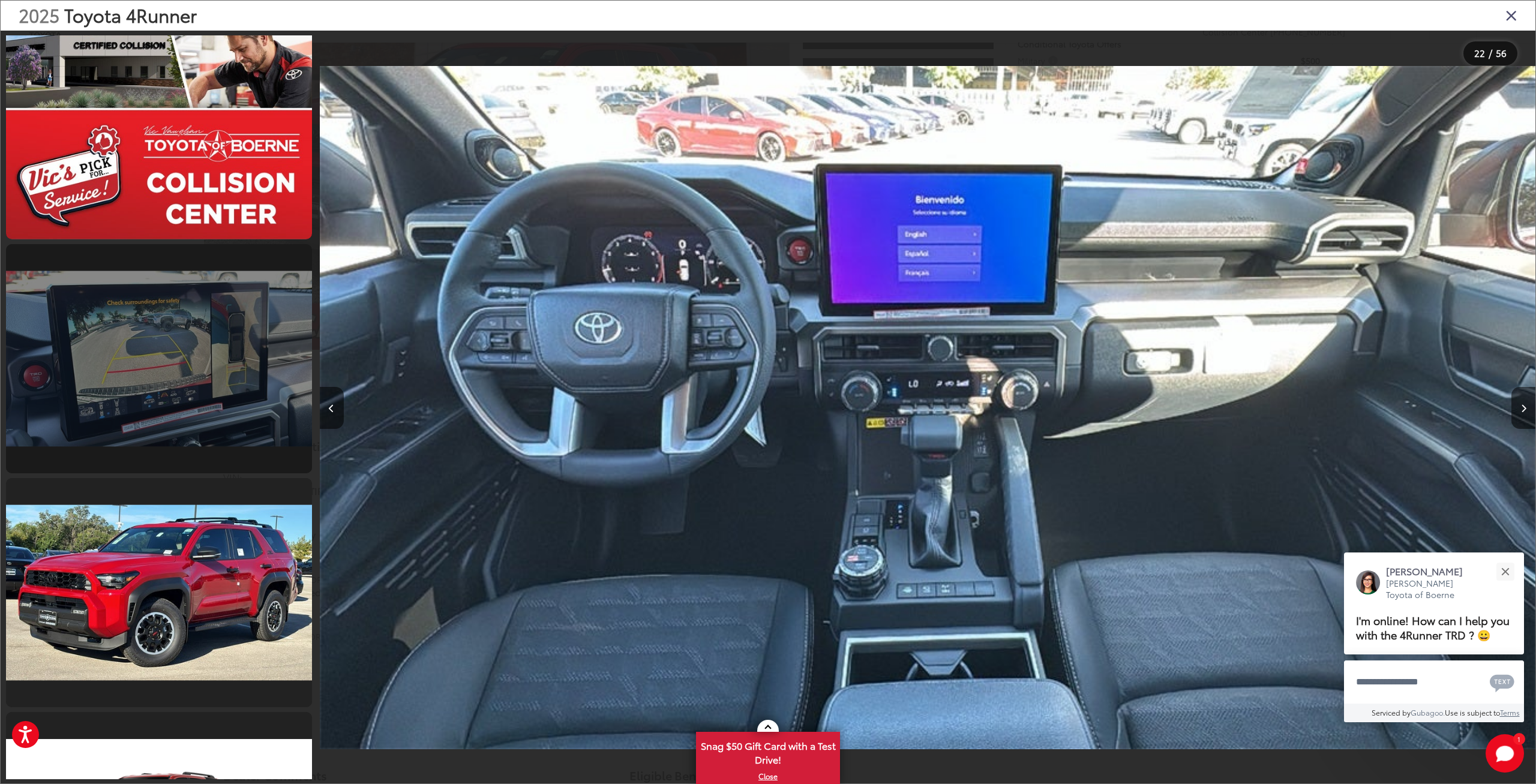
click at [226, 430] on link at bounding box center [159, 359] width 306 height 229
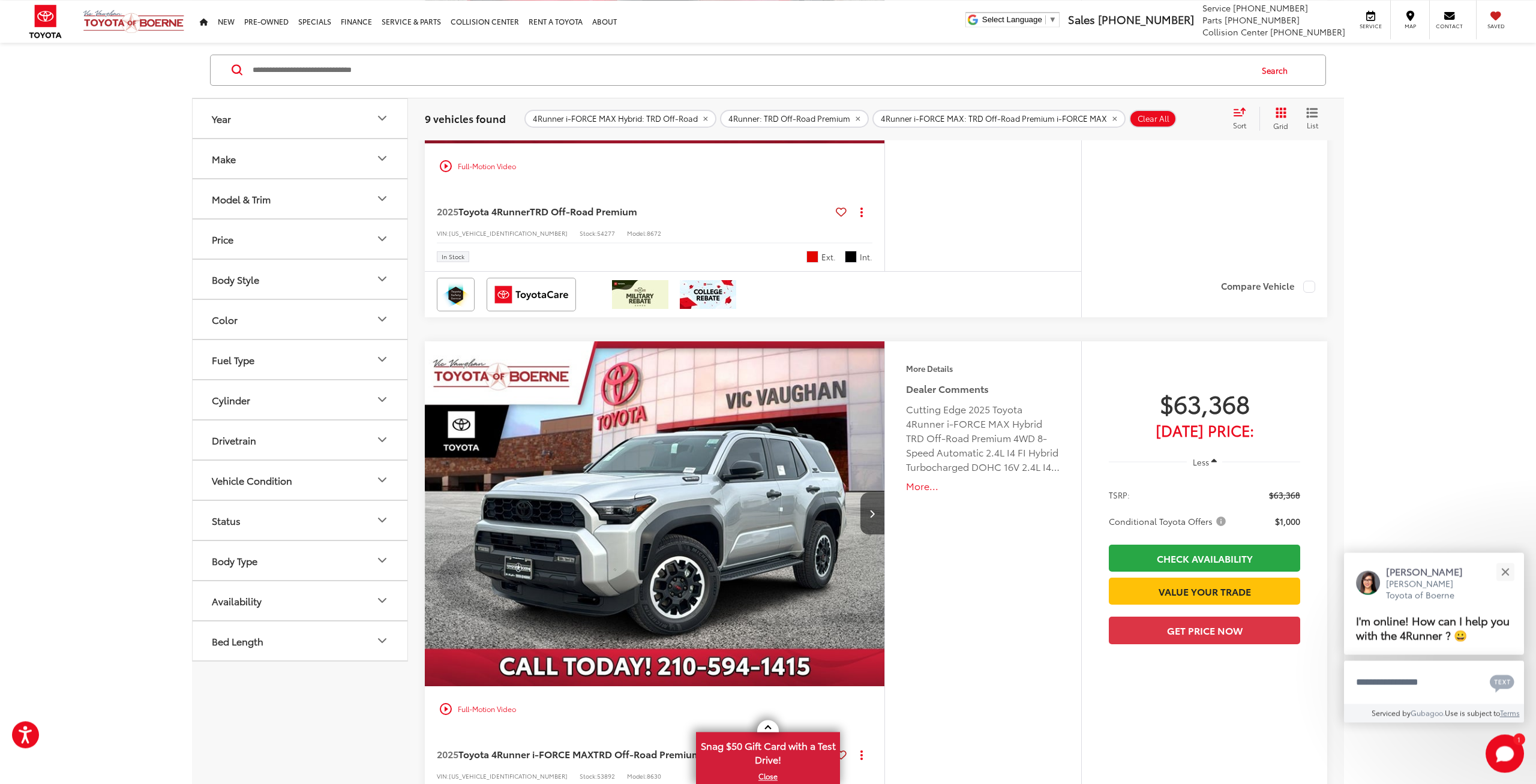
scroll to position [1490, 0]
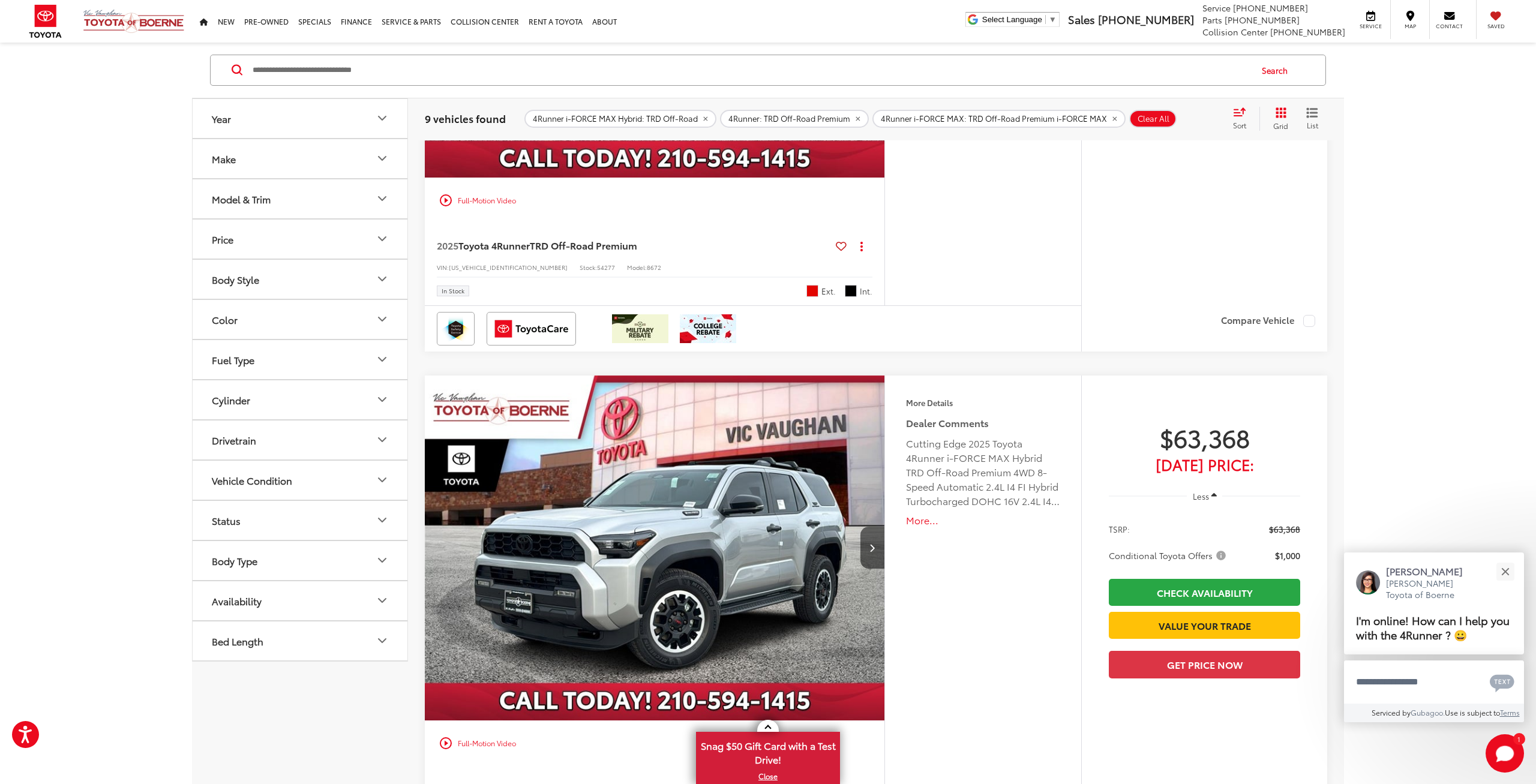
click at [773, 474] on img "2025 Toyota 4Runner i-FORCE MAX TRD Off-Road Premium i-FORCE MAX 0" at bounding box center [655, 548] width 462 height 346
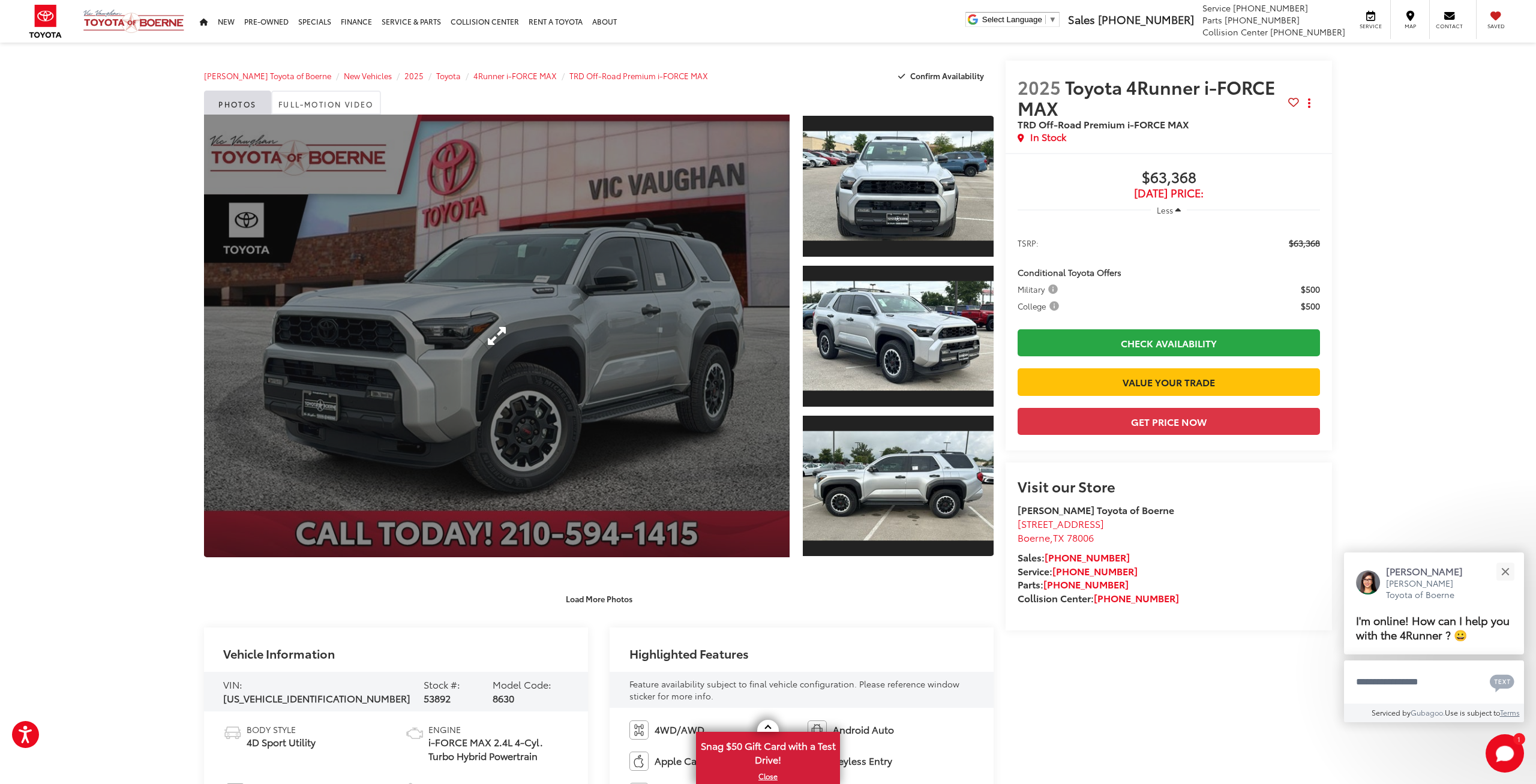
click at [713, 407] on link "Expand Photo 0" at bounding box center [497, 336] width 586 height 443
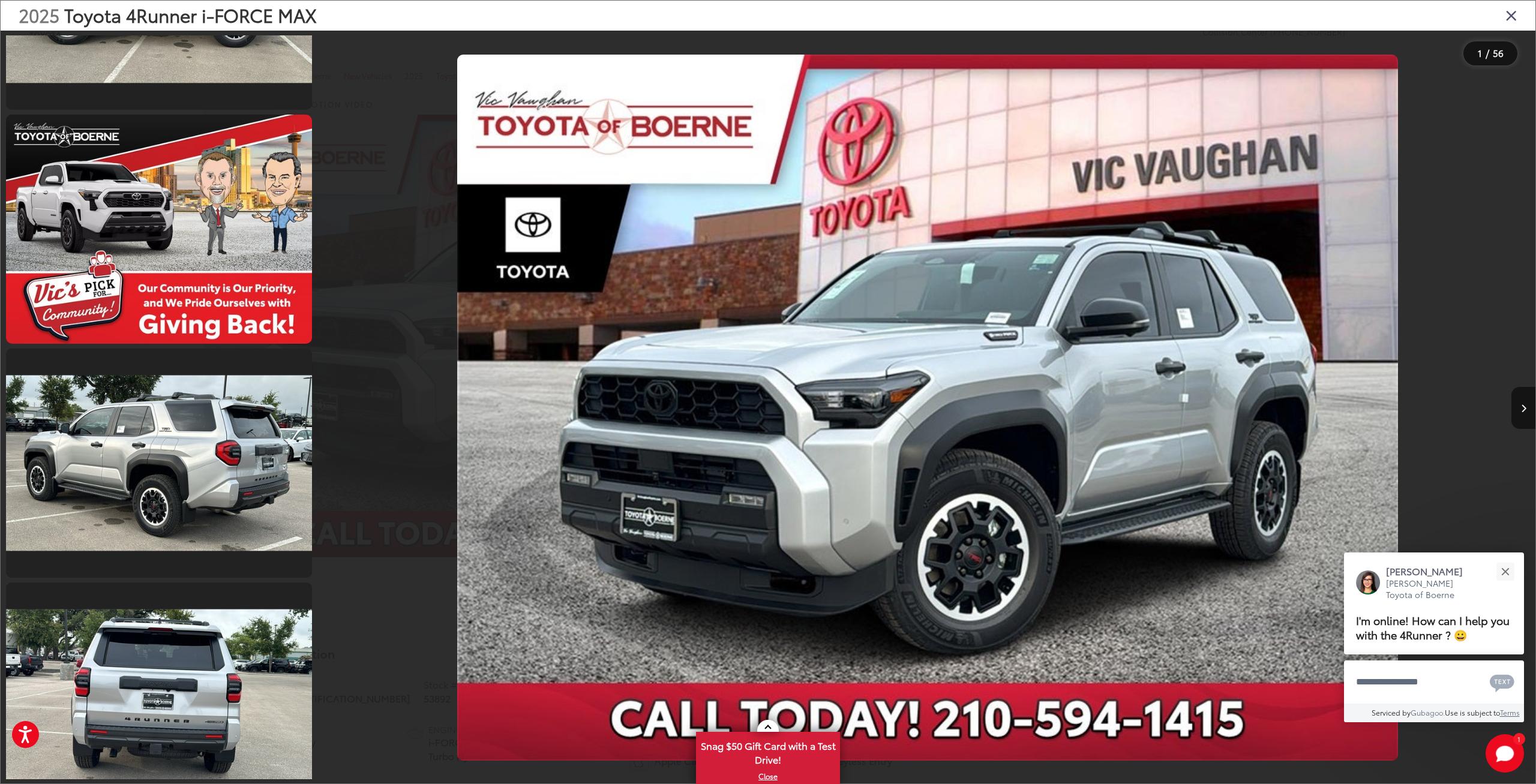
scroll to position [504, 0]
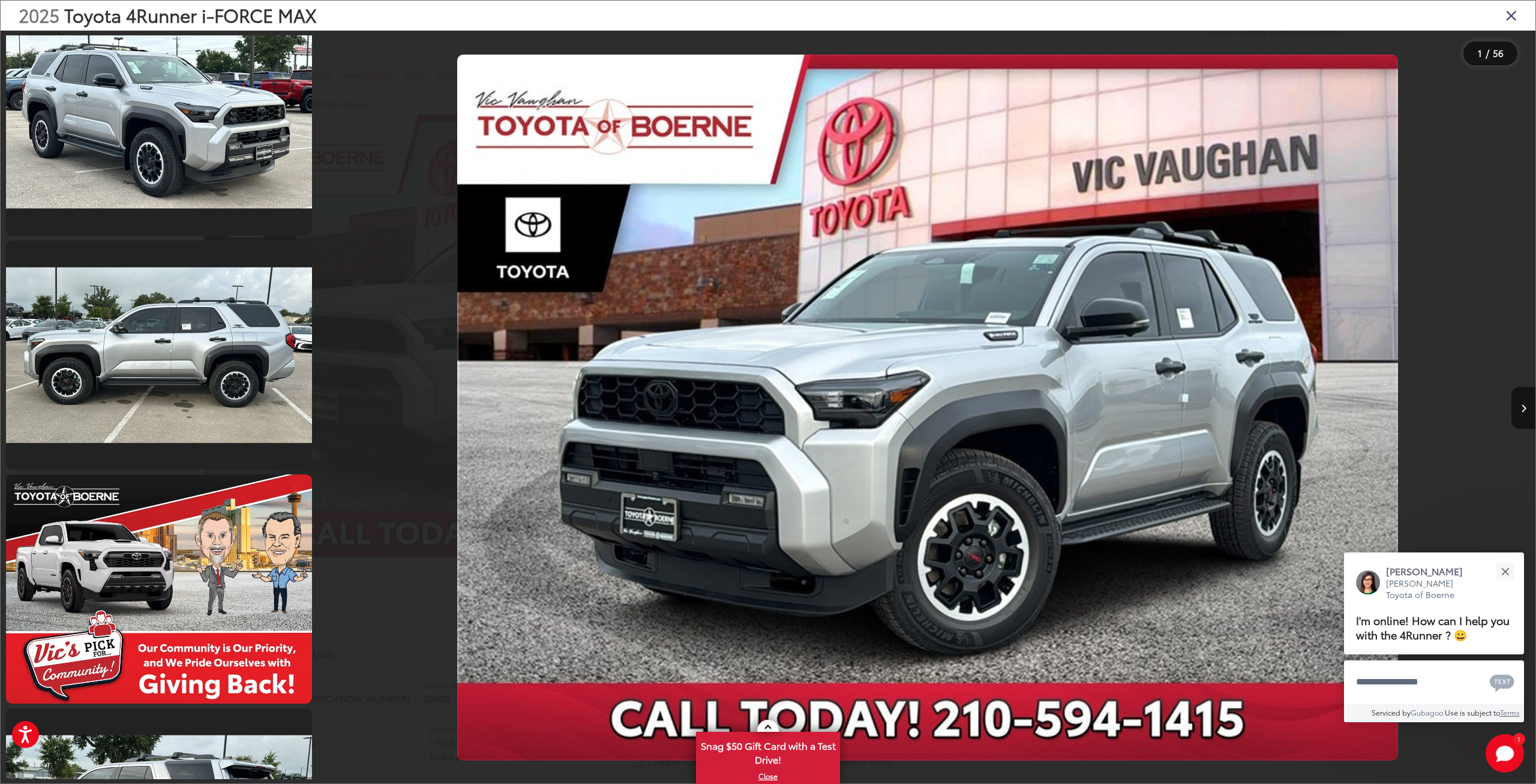
click at [1514, 23] on icon "Close gallery" at bounding box center [1512, 15] width 12 height 15
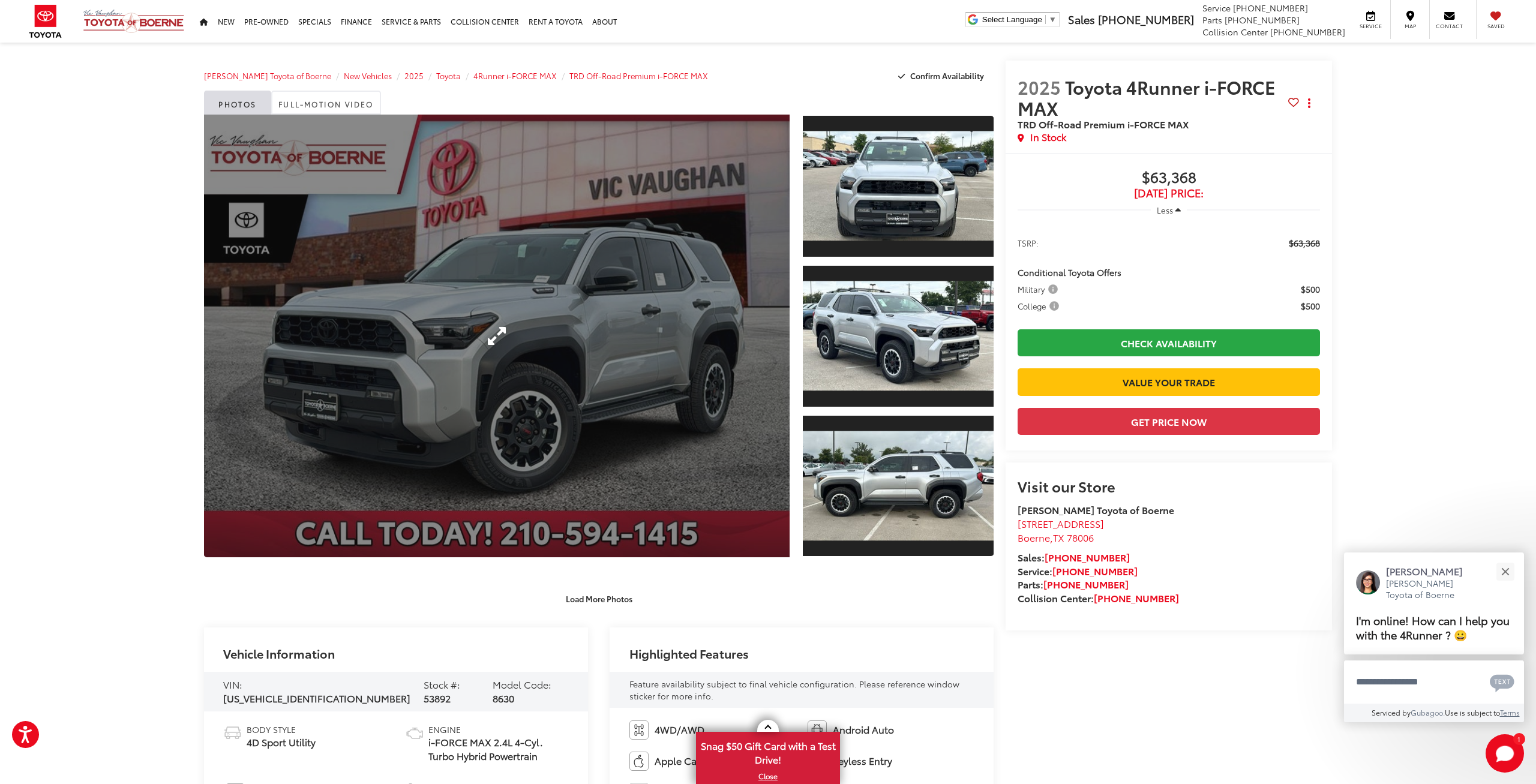
click at [623, 382] on link "Expand Photo 0" at bounding box center [497, 336] width 586 height 443
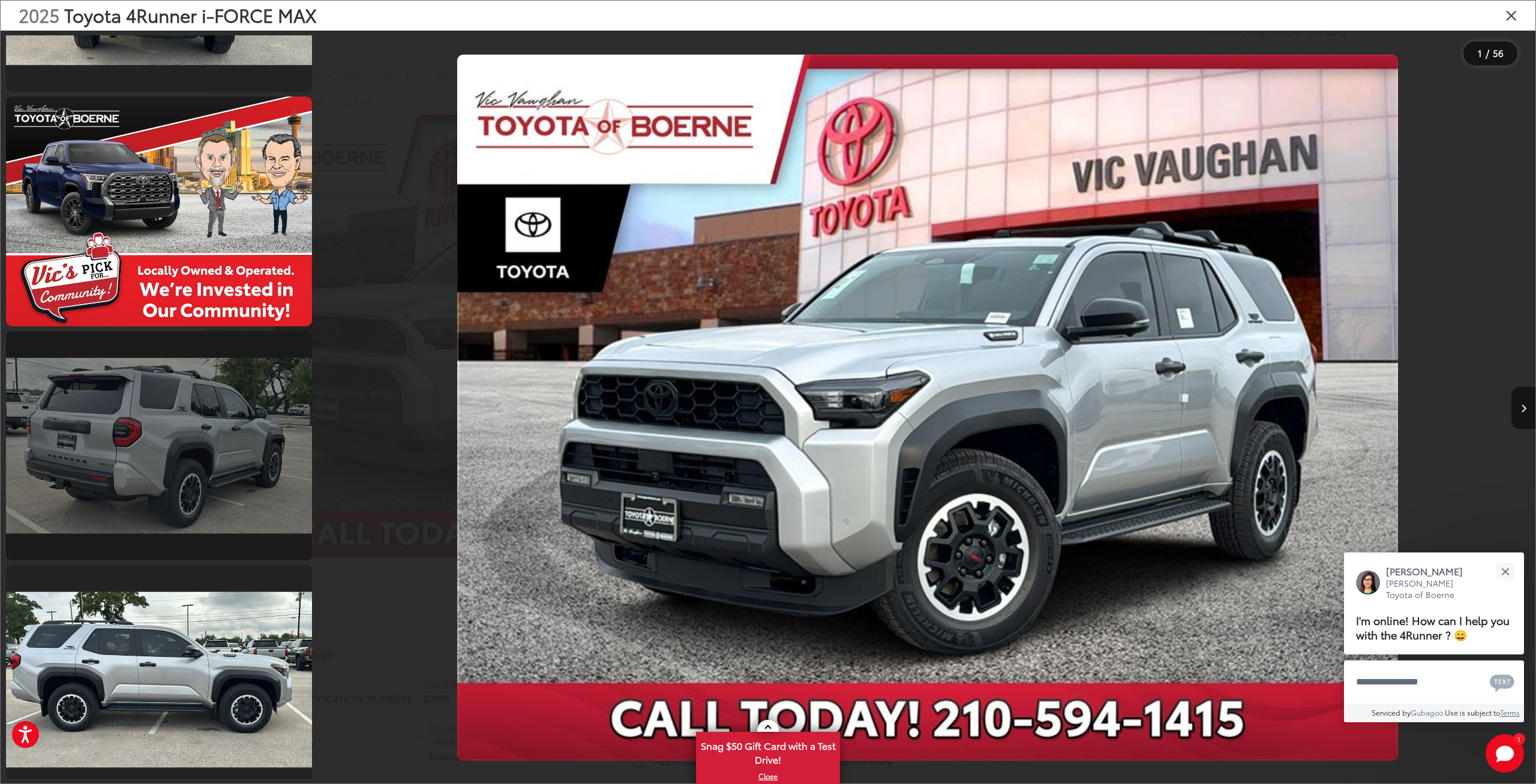
scroll to position [1871, 0]
click at [206, 457] on link at bounding box center [159, 446] width 306 height 229
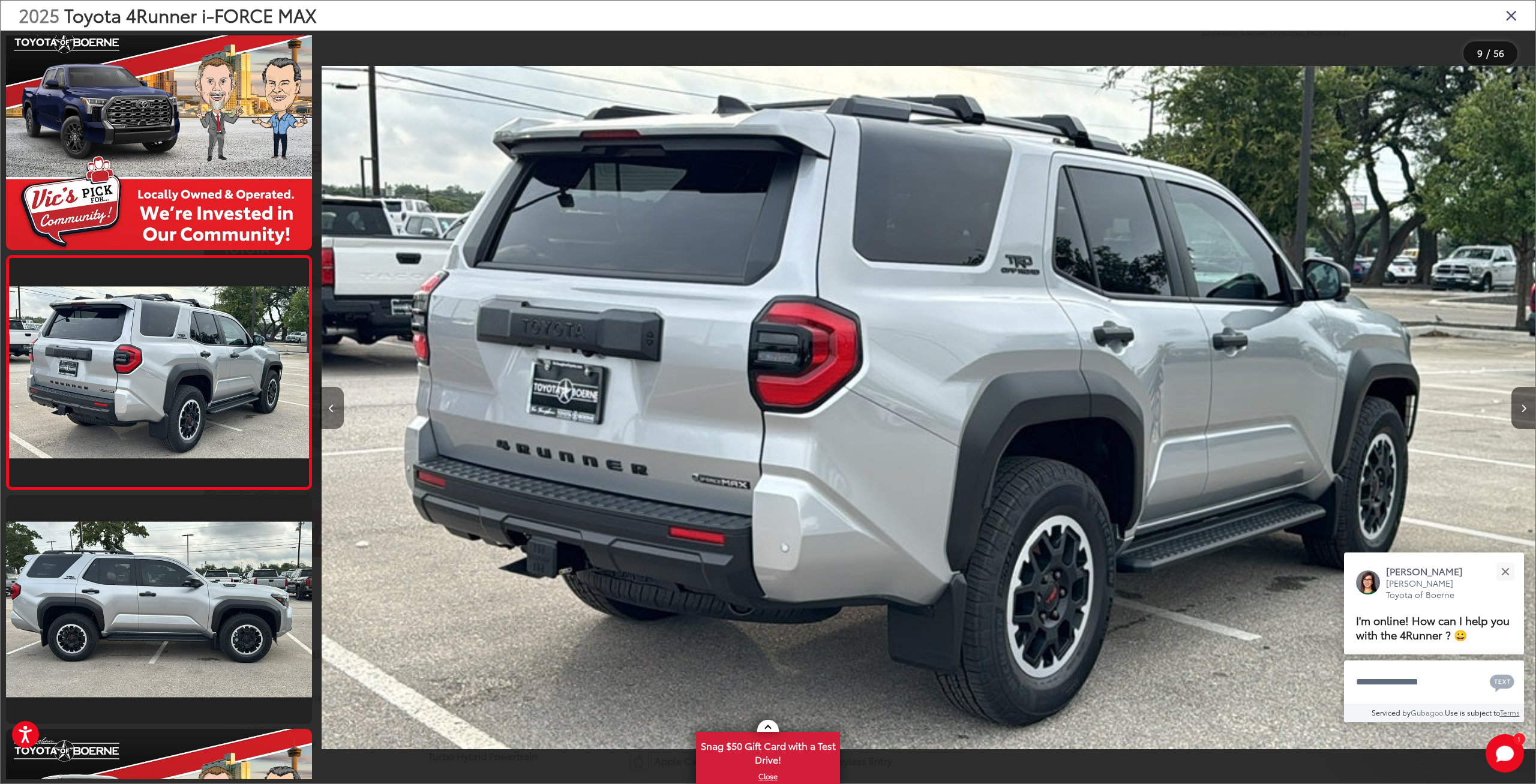
scroll to position [0, 9728]
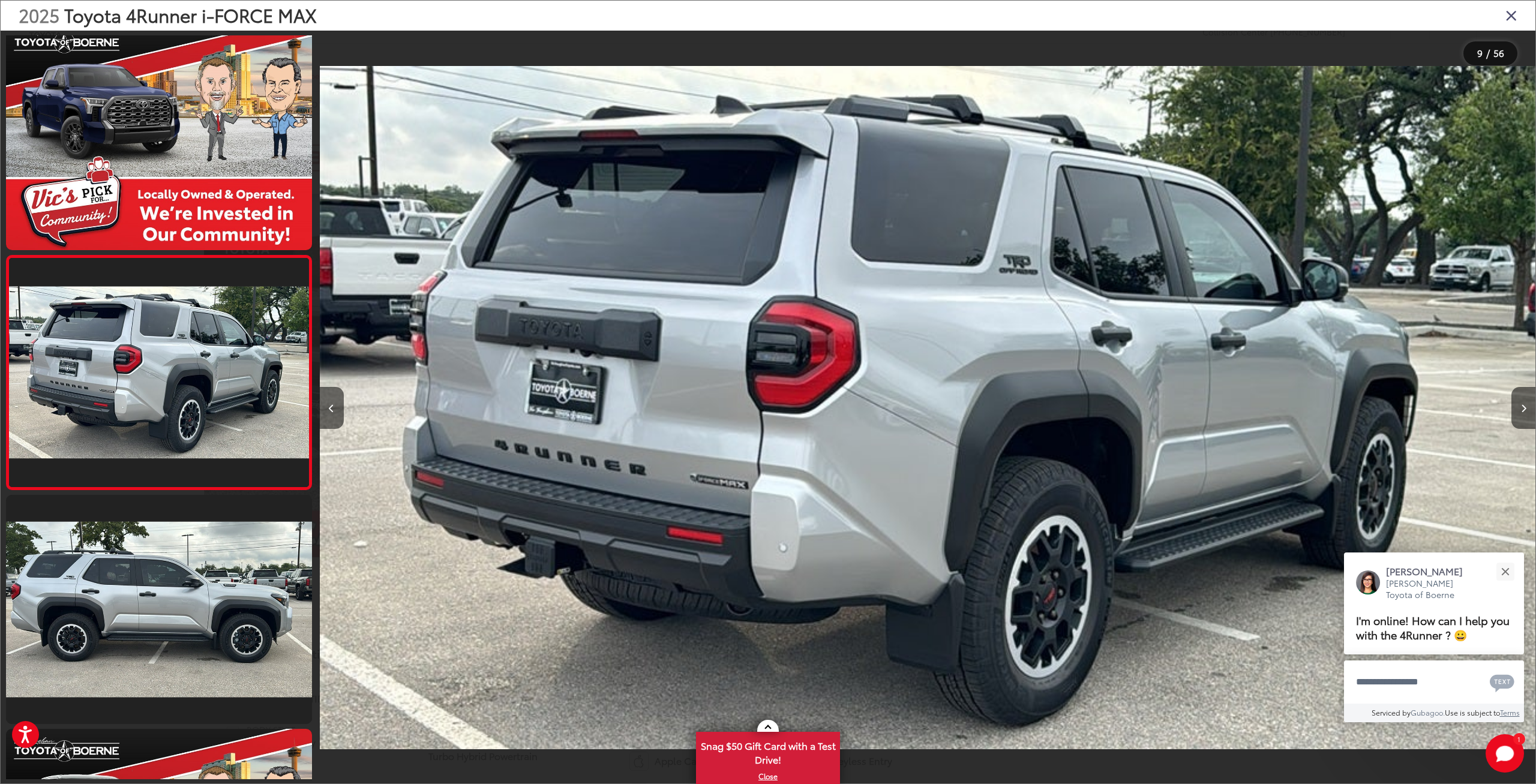
click at [1516, 19] on icon "Close gallery" at bounding box center [1512, 15] width 12 height 15
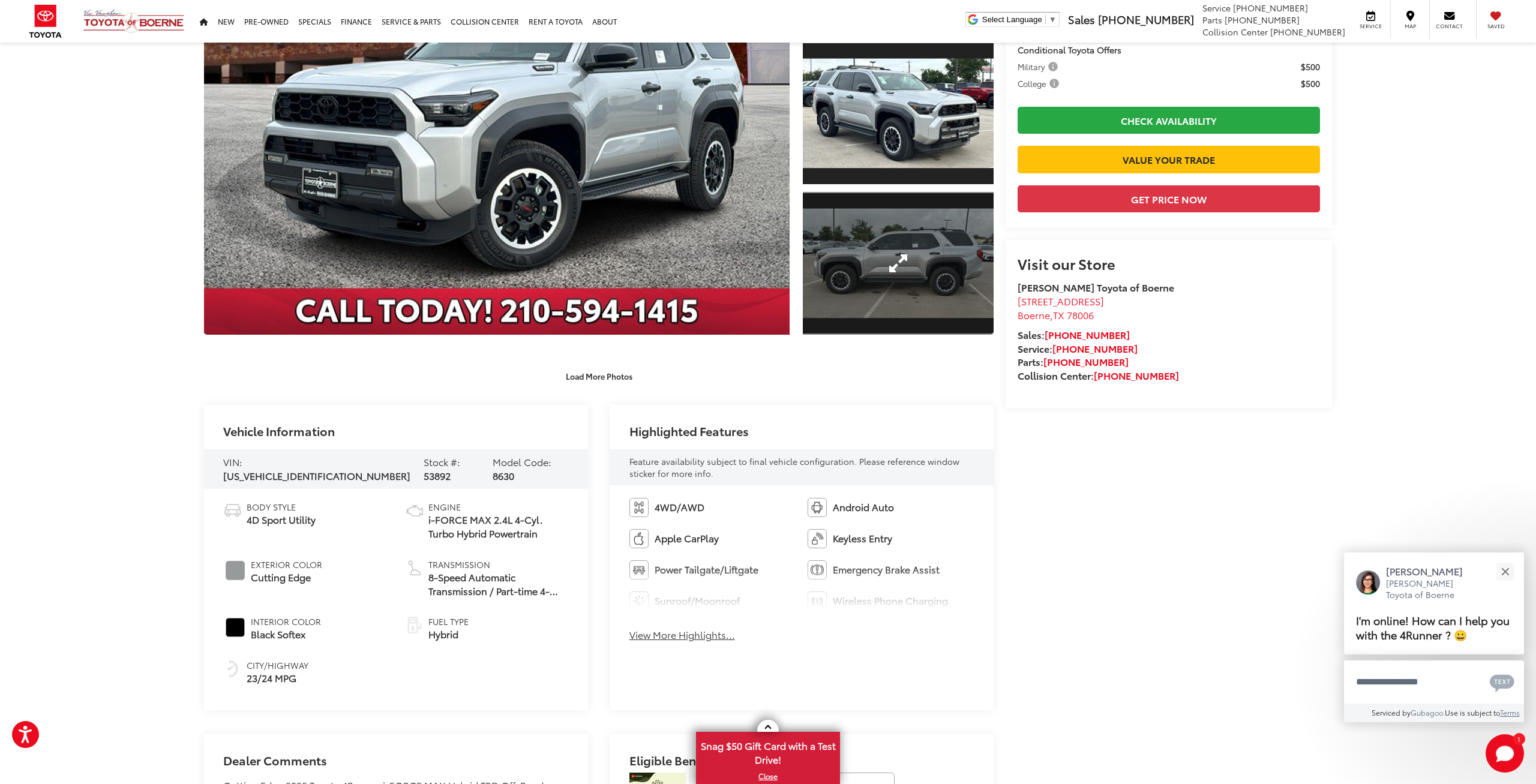
scroll to position [306, 0]
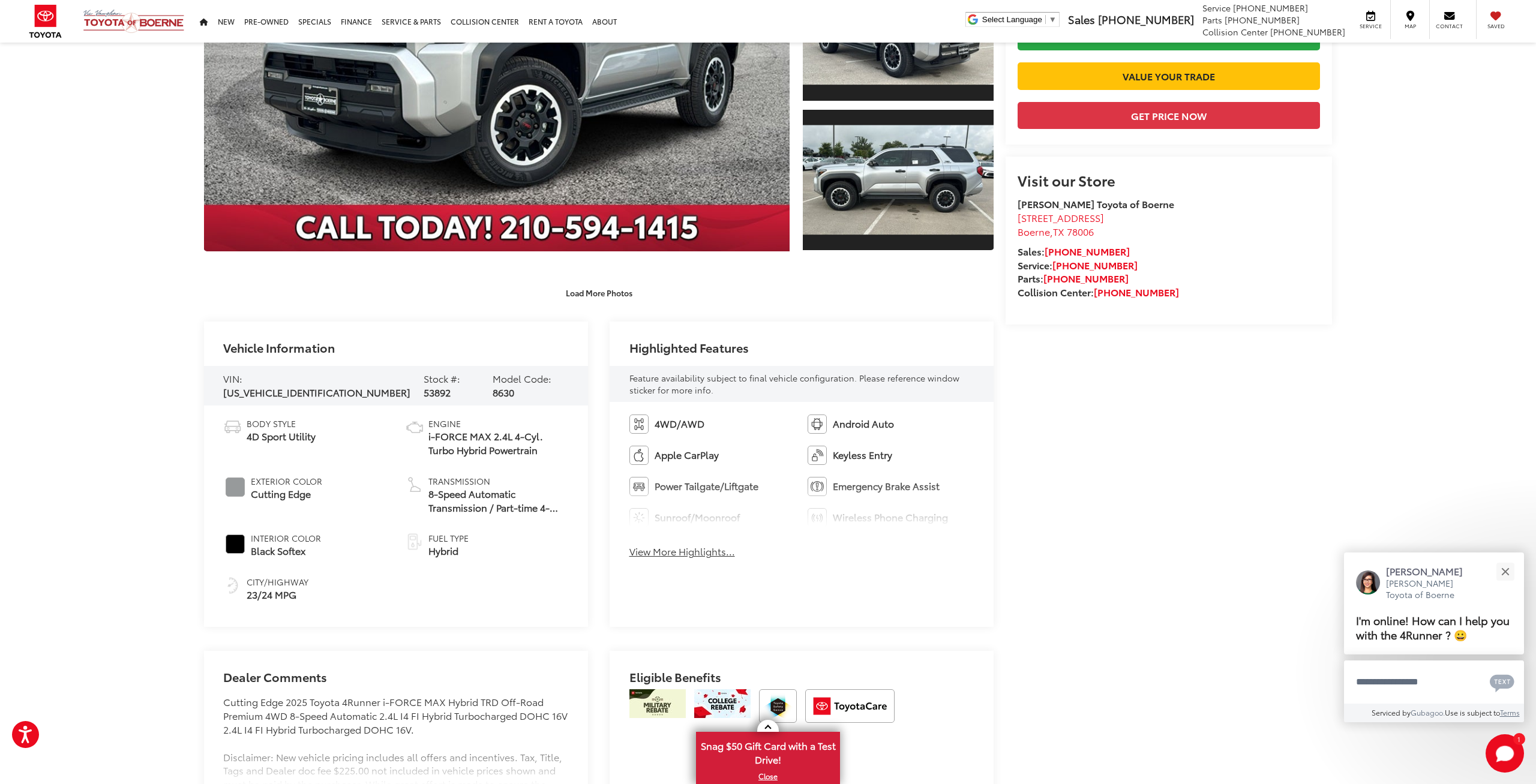
click at [708, 555] on button "View More Highlights..." at bounding box center [683, 551] width 106 height 14
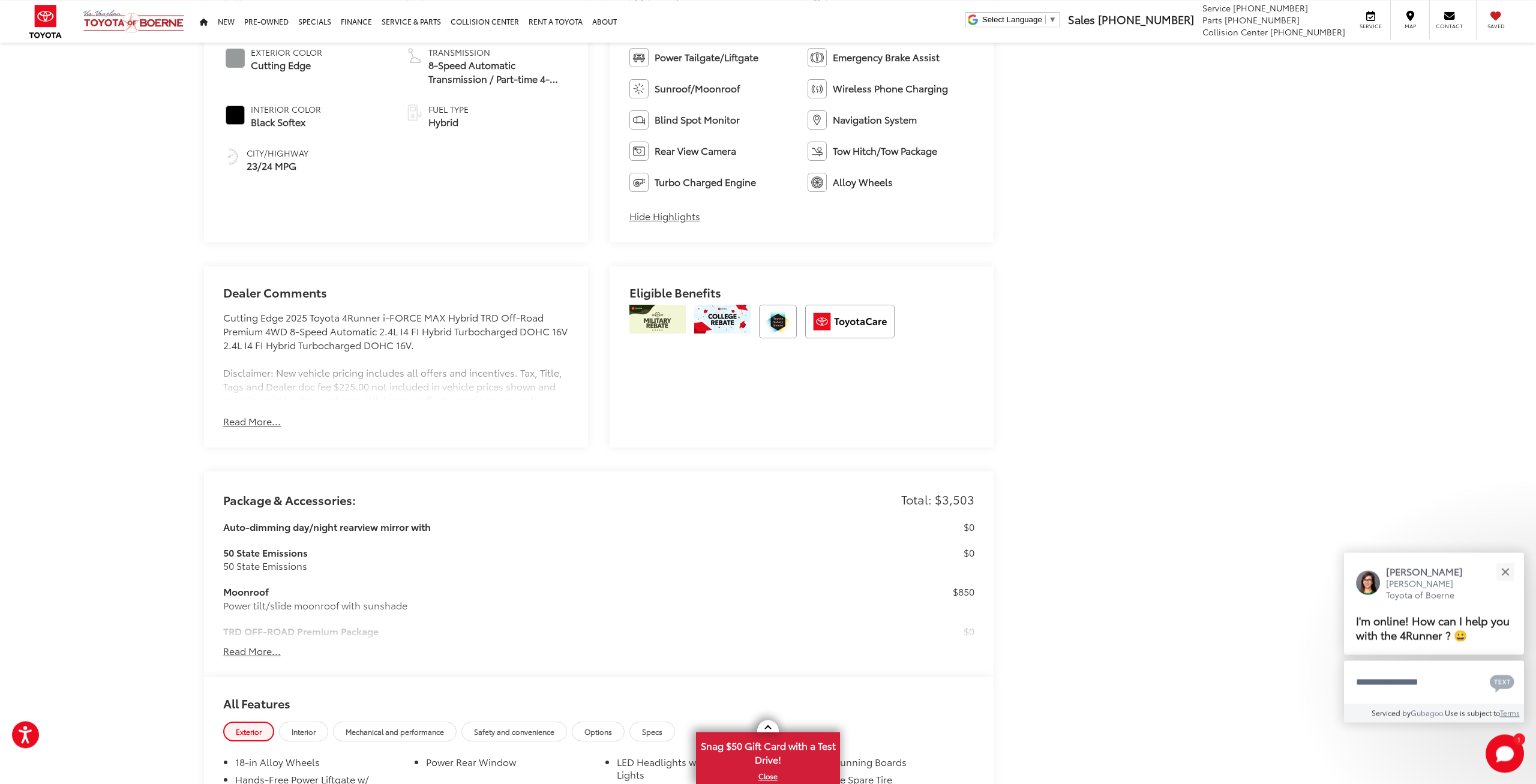
scroll to position [734, 0]
click at [269, 651] on button "Read More..." at bounding box center [251, 651] width 57 height 14
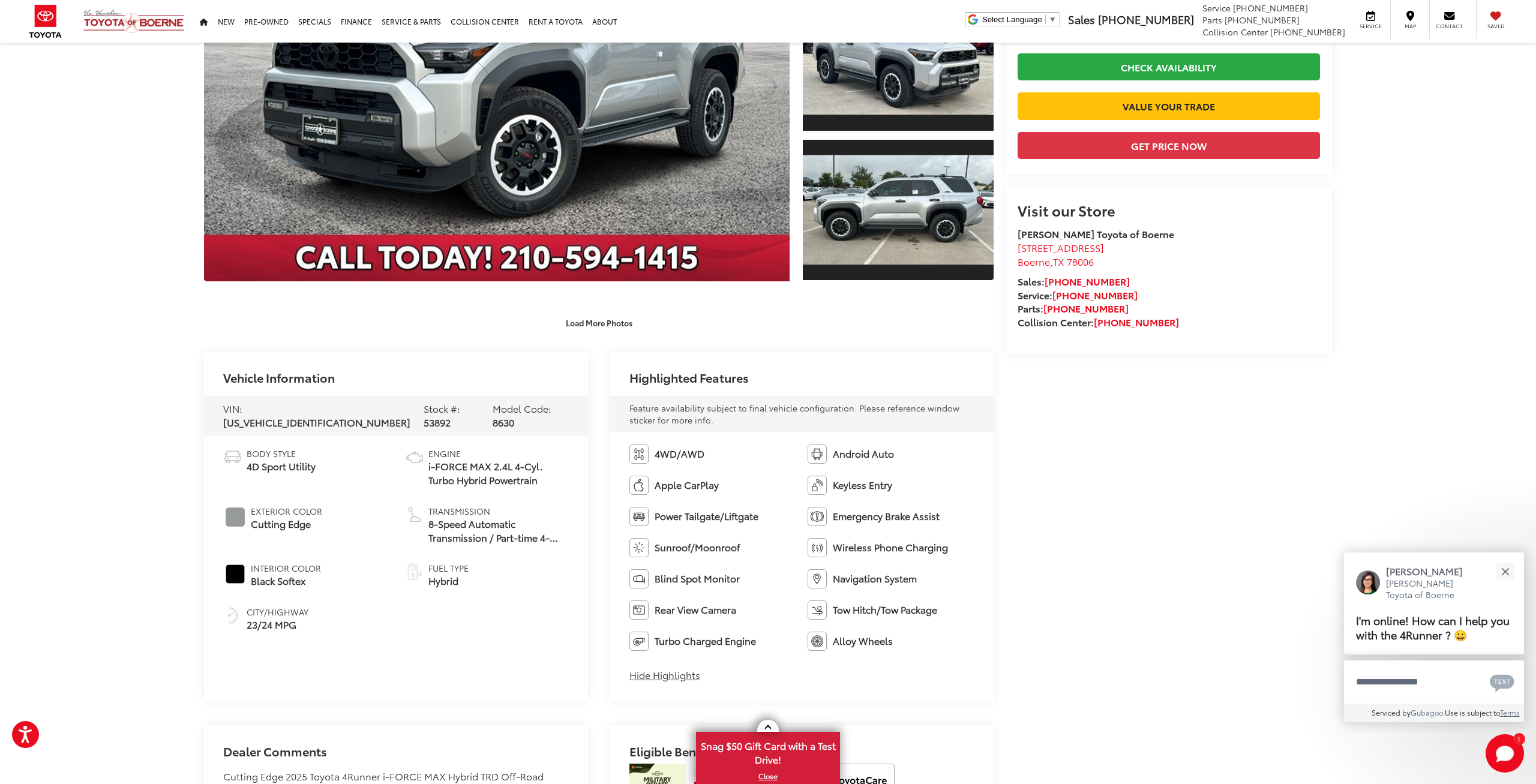
scroll to position [31, 0]
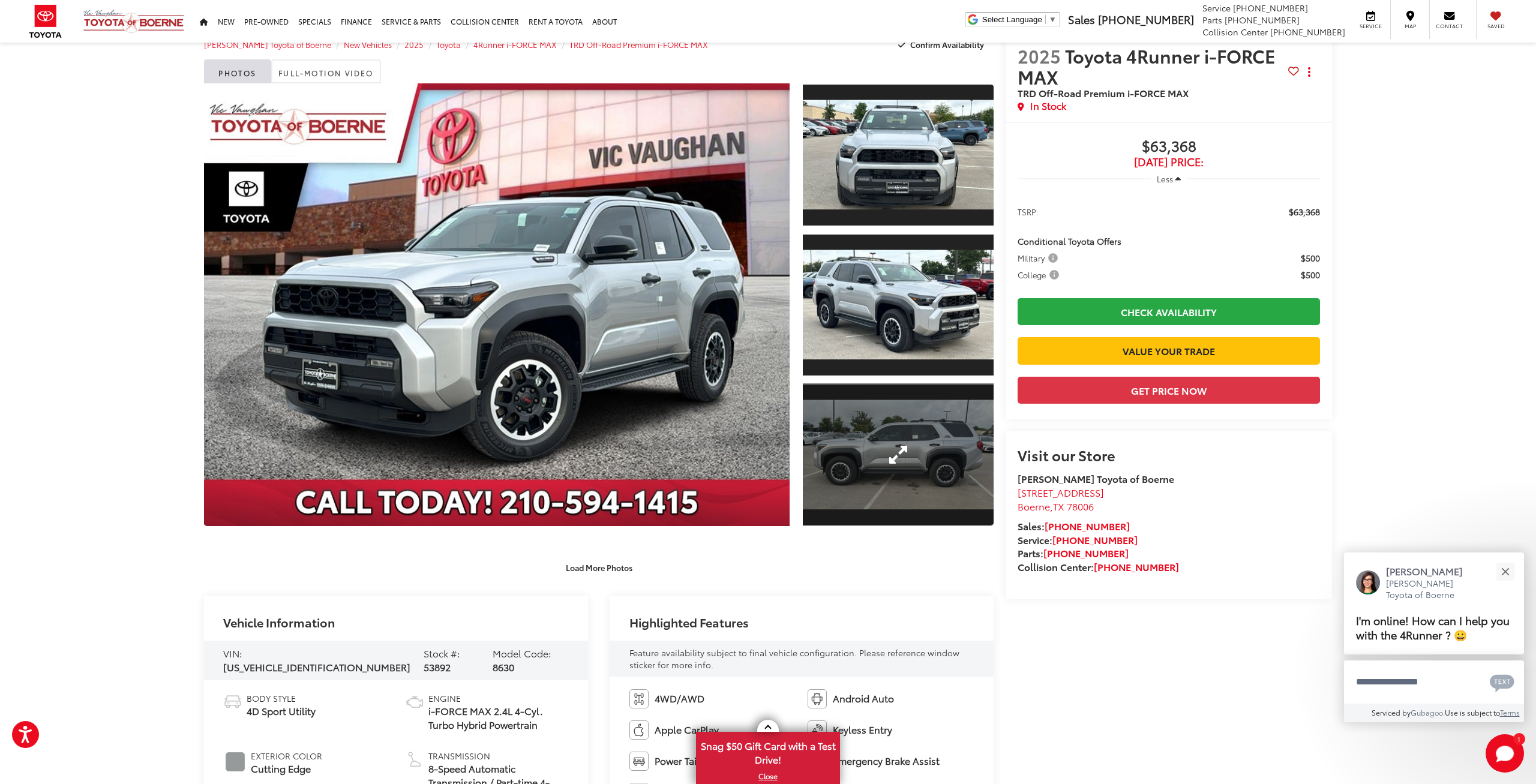
click at [904, 450] on link "Expand Photo 3" at bounding box center [899, 455] width 191 height 144
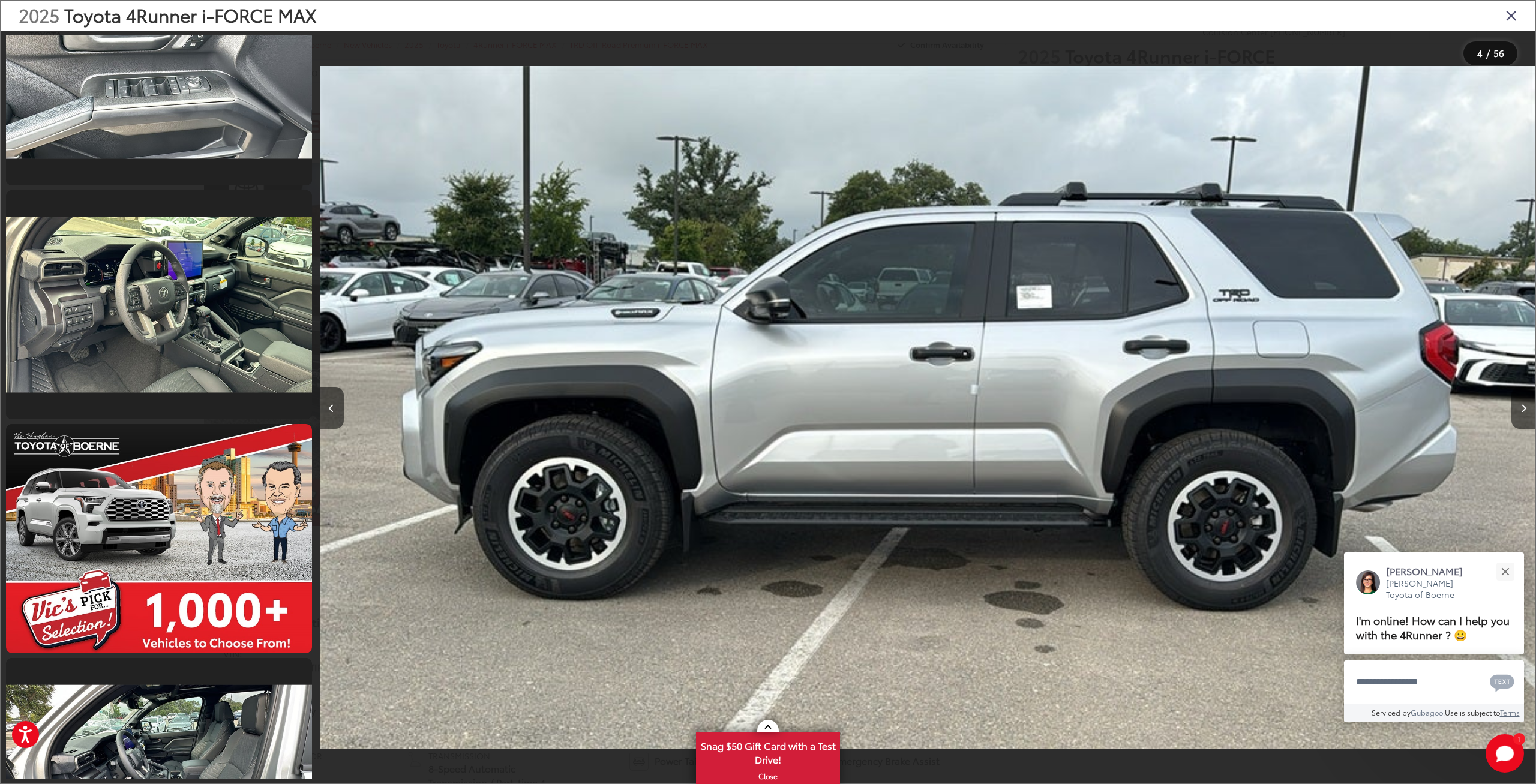
scroll to position [3866, 0]
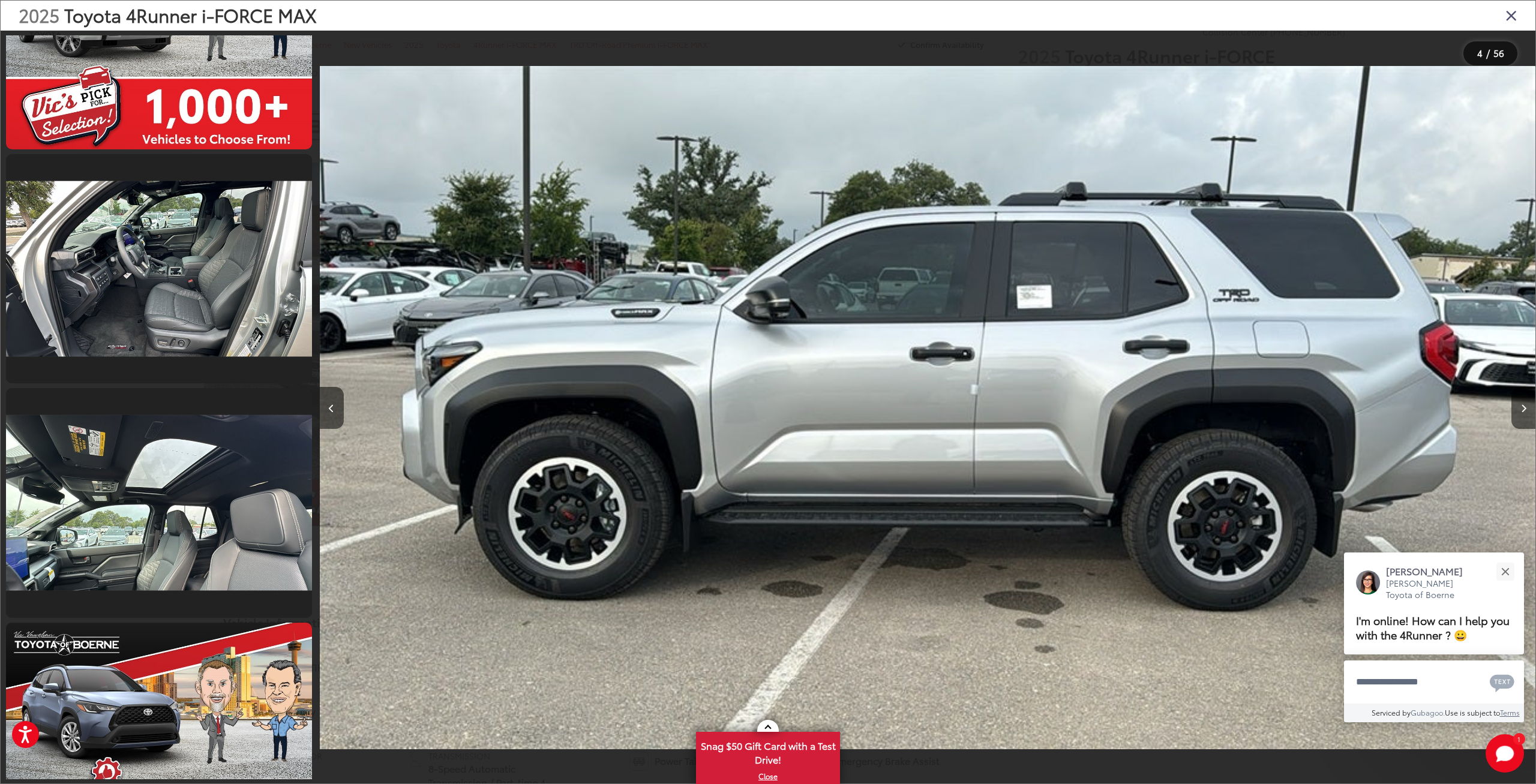
click at [1512, 12] on icon "Close gallery" at bounding box center [1512, 15] width 12 height 15
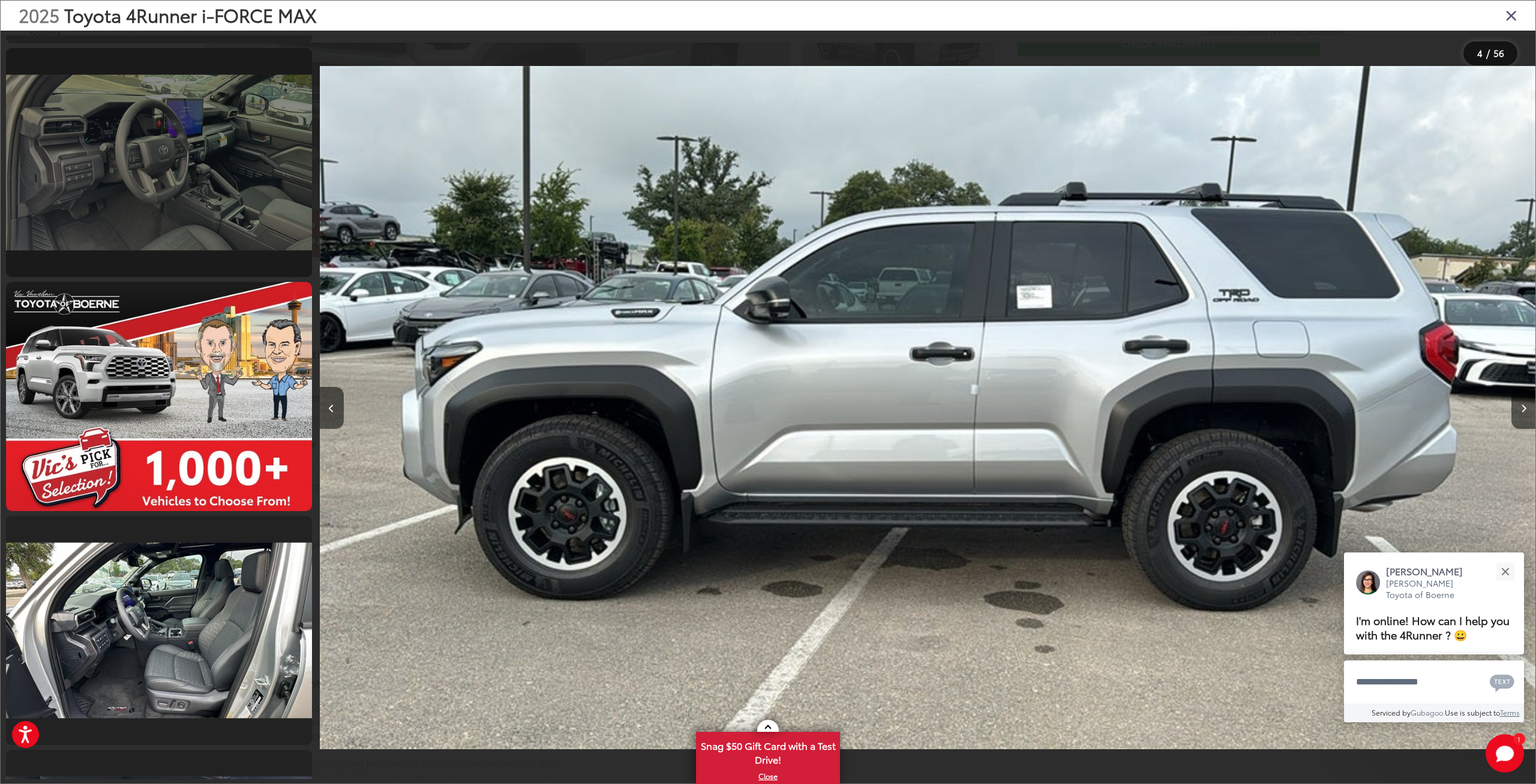
scroll to position [3865, 0]
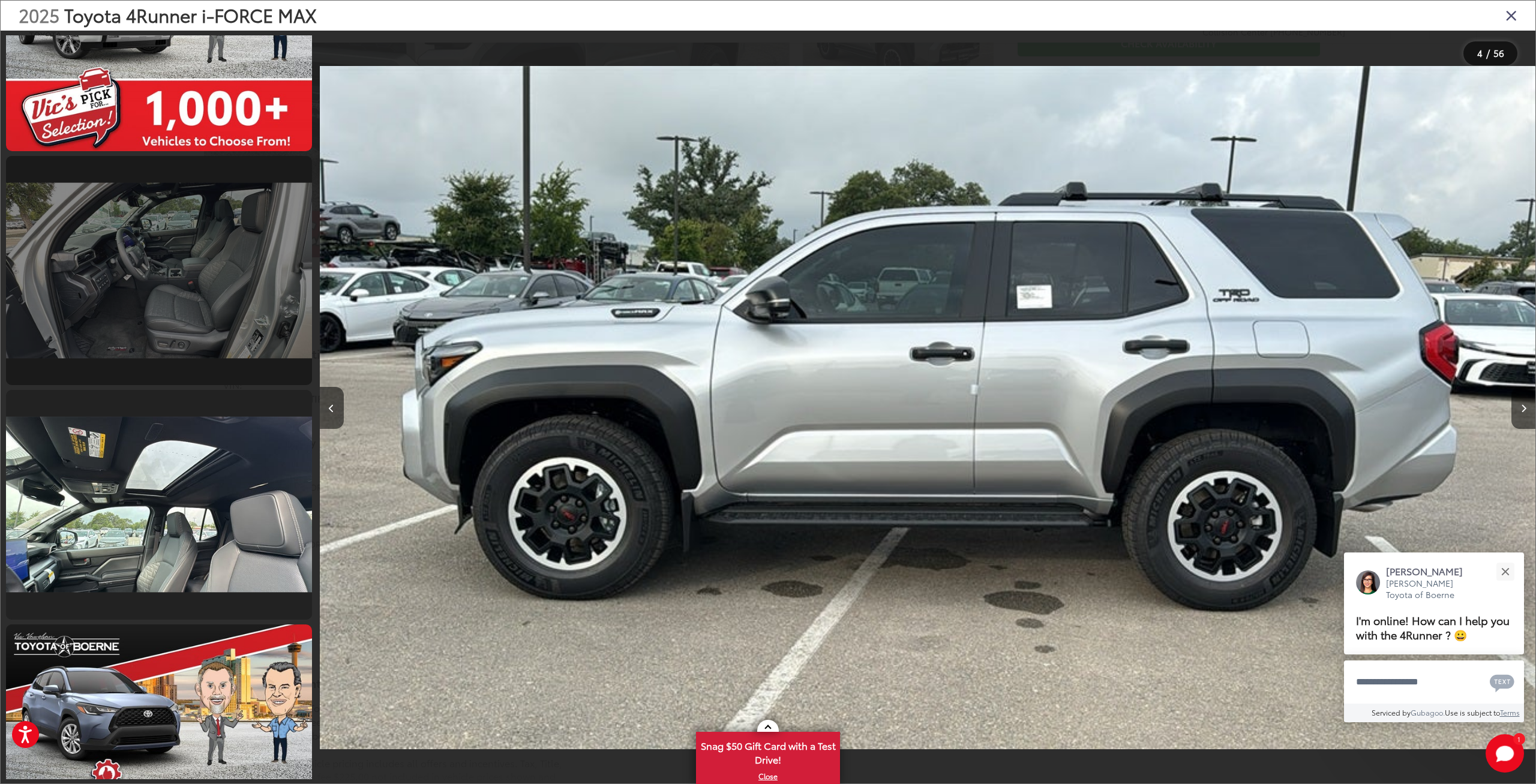
click at [186, 291] on link at bounding box center [159, 271] width 306 height 229
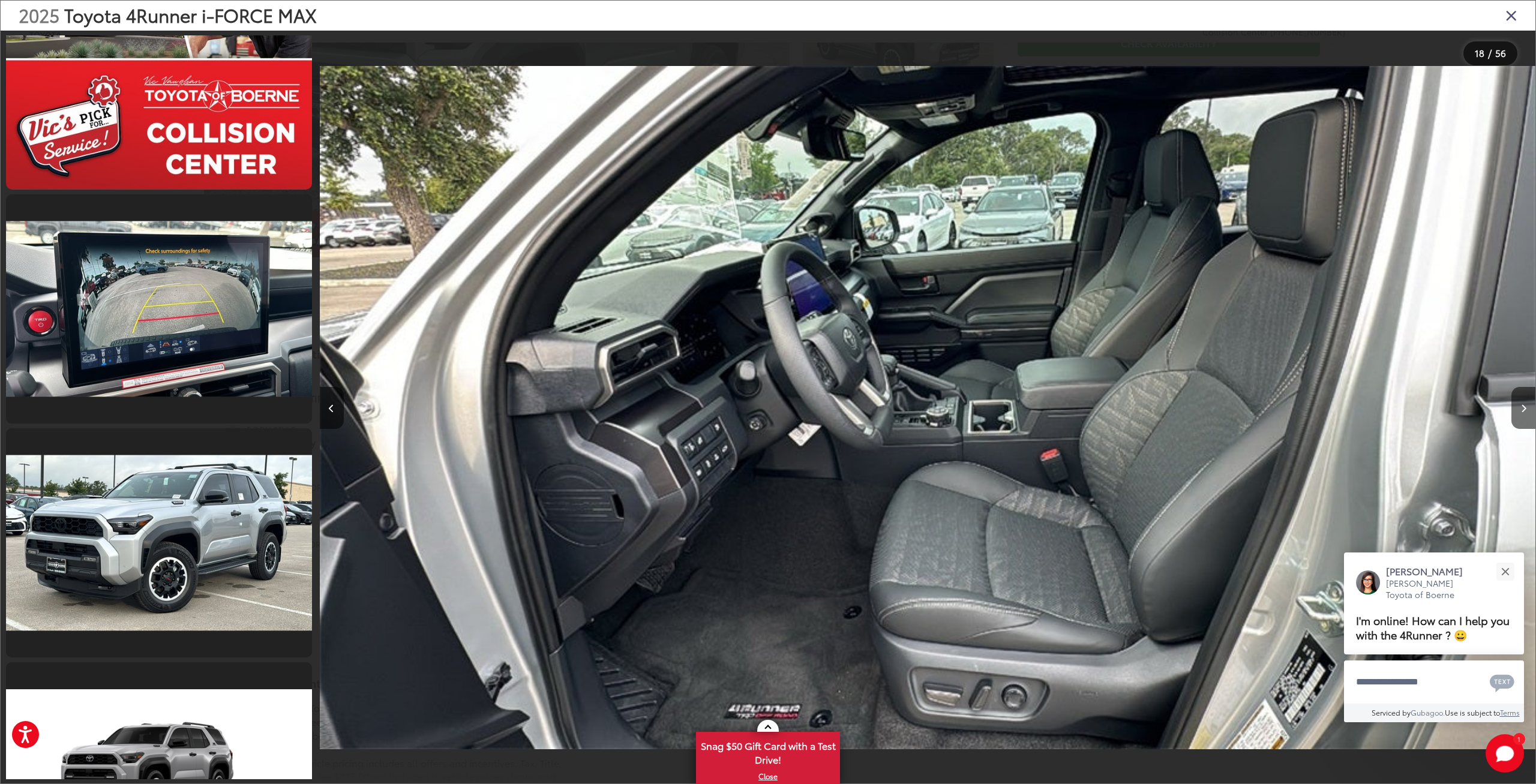
scroll to position [7430, 0]
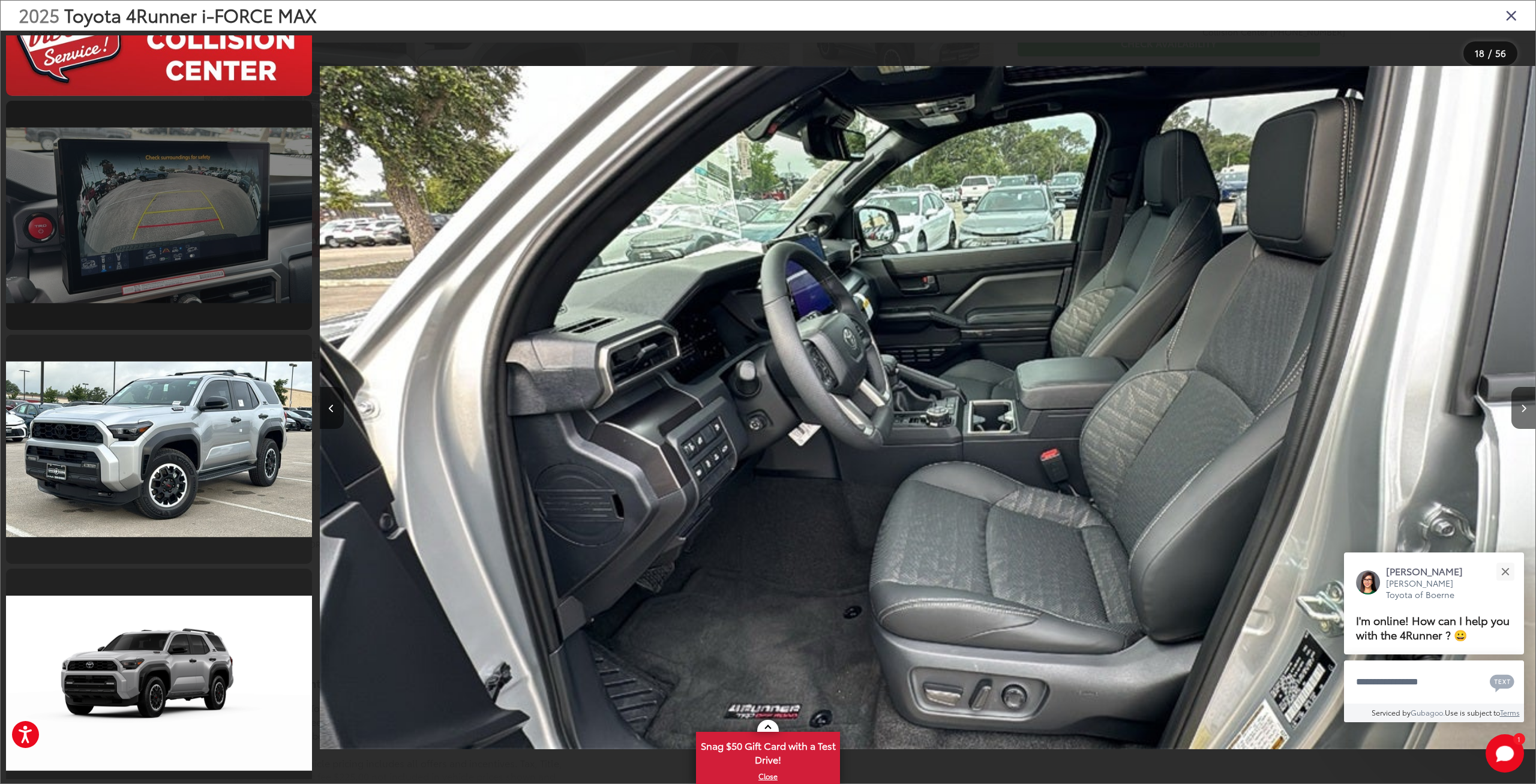
click at [177, 247] on link at bounding box center [159, 215] width 306 height 229
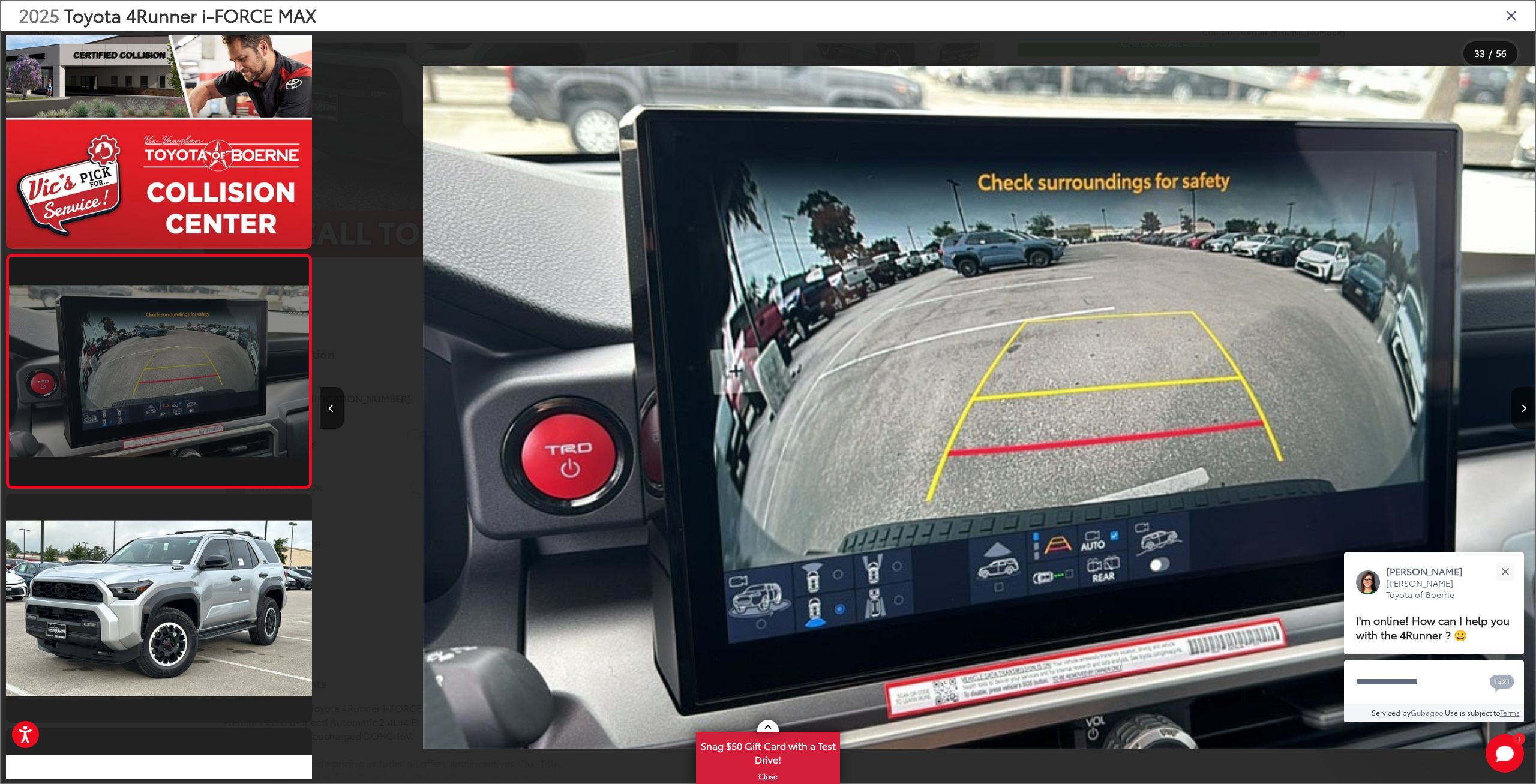
scroll to position [0, 38894]
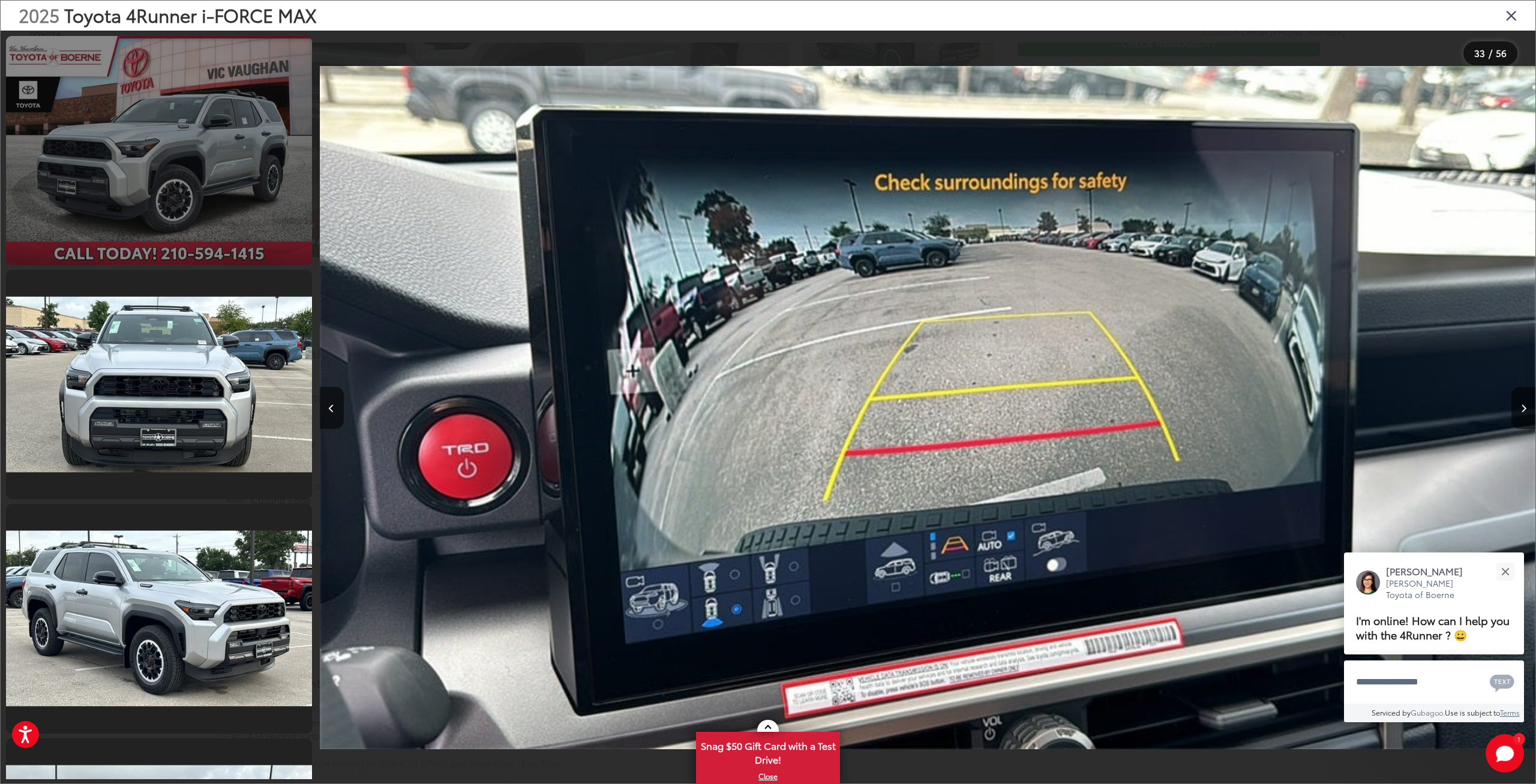
click at [210, 122] on link at bounding box center [159, 151] width 306 height 229
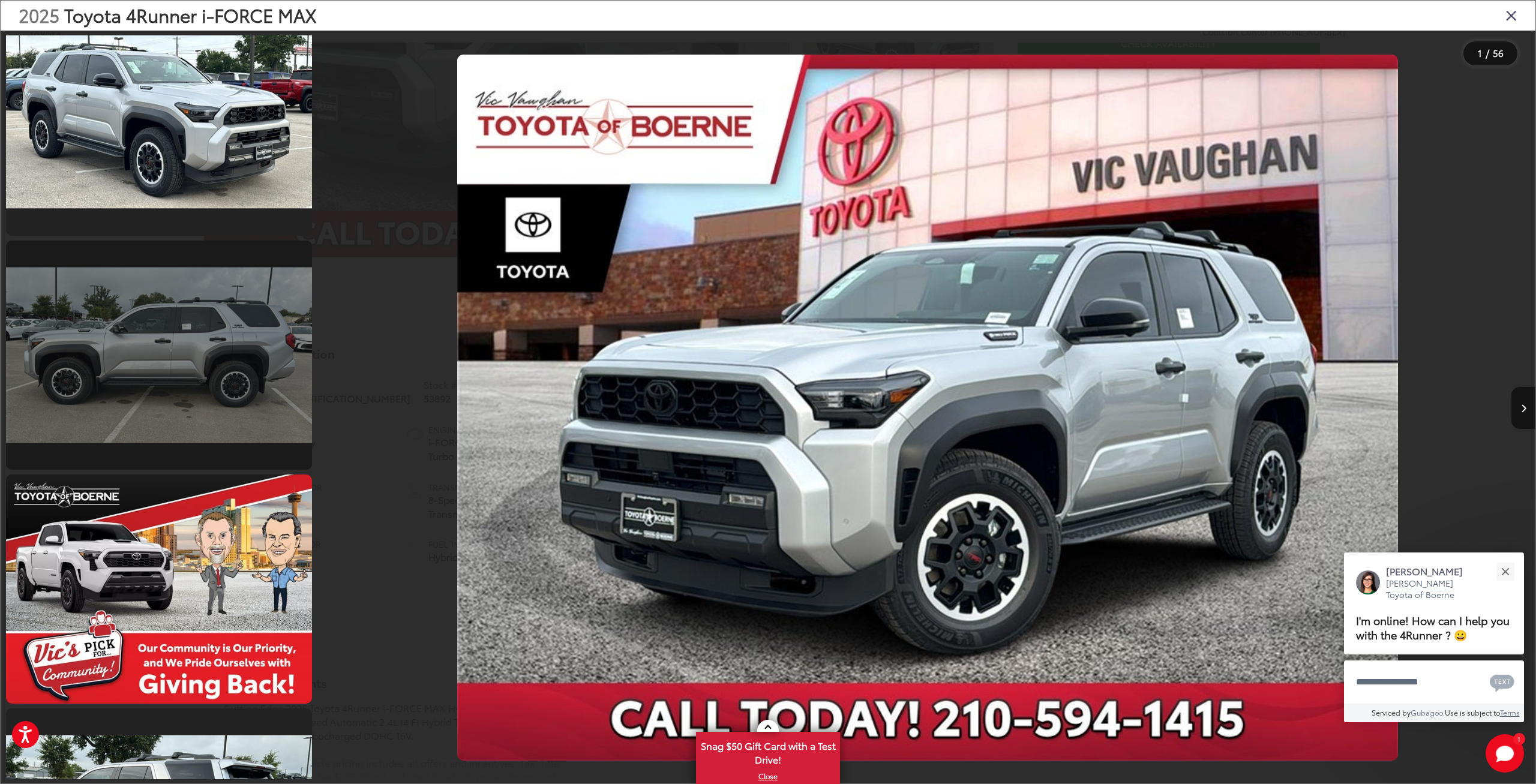
click at [191, 396] on link at bounding box center [159, 355] width 306 height 229
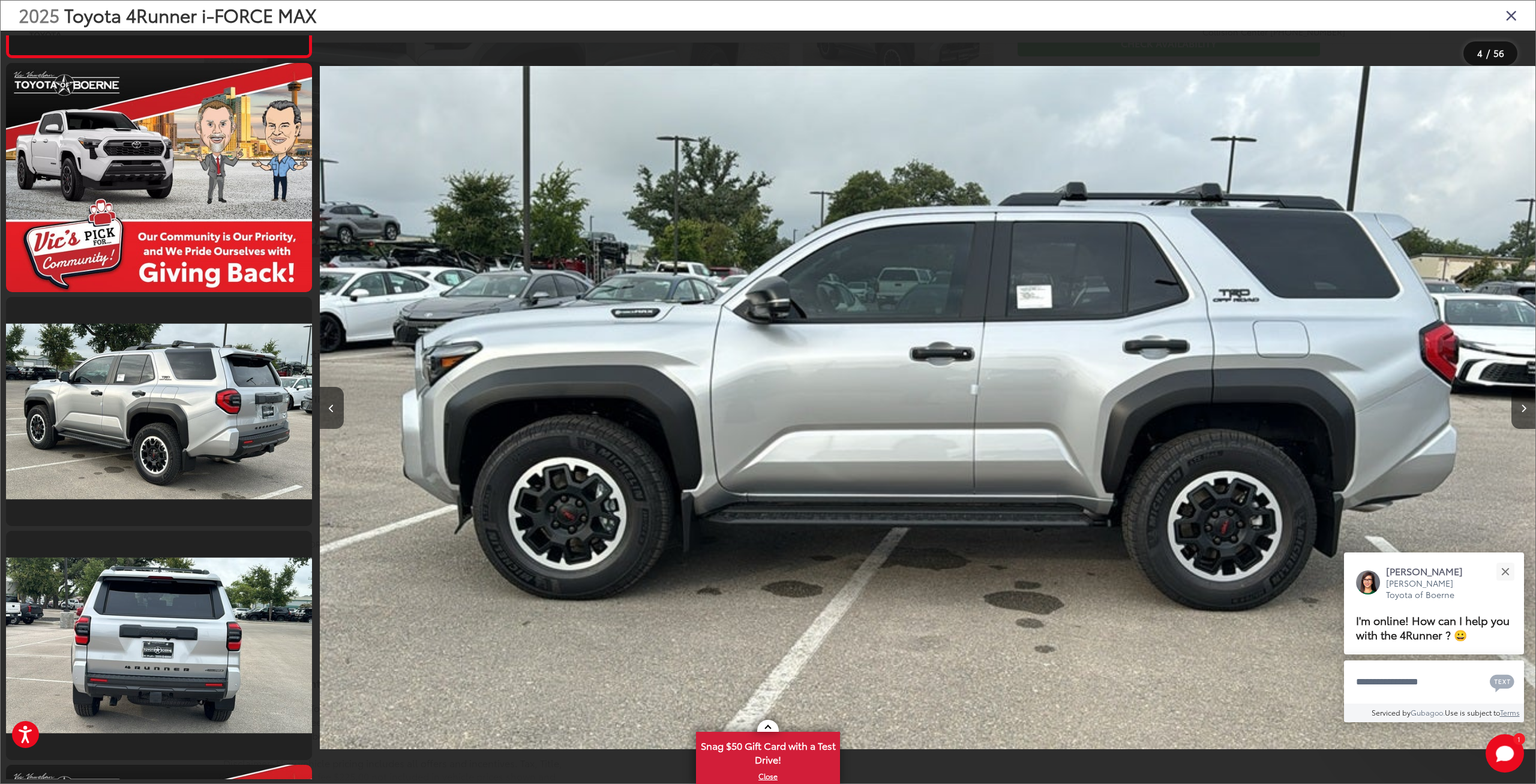
click at [191, 399] on link at bounding box center [159, 412] width 306 height 229
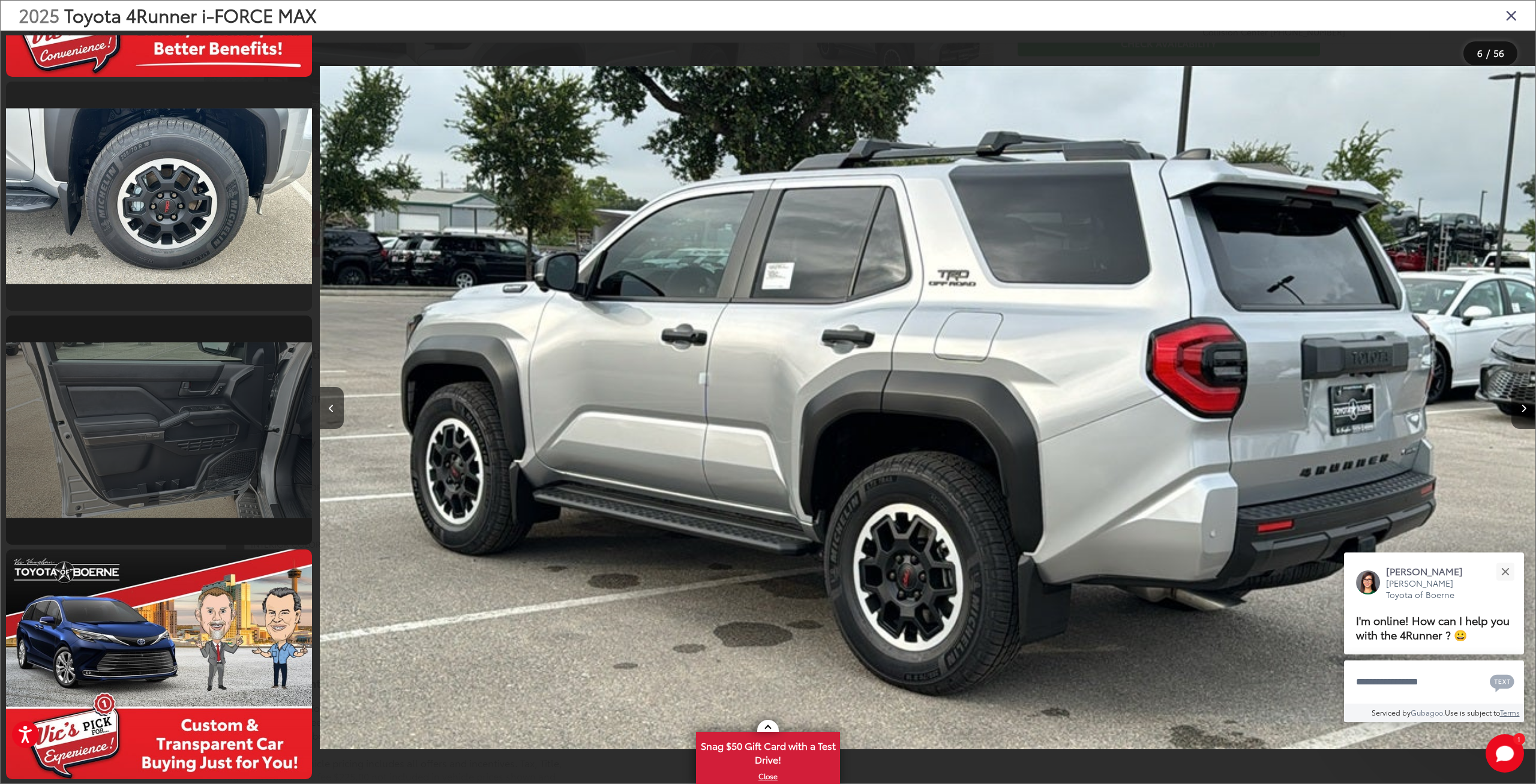
click at [192, 399] on link at bounding box center [159, 430] width 306 height 229
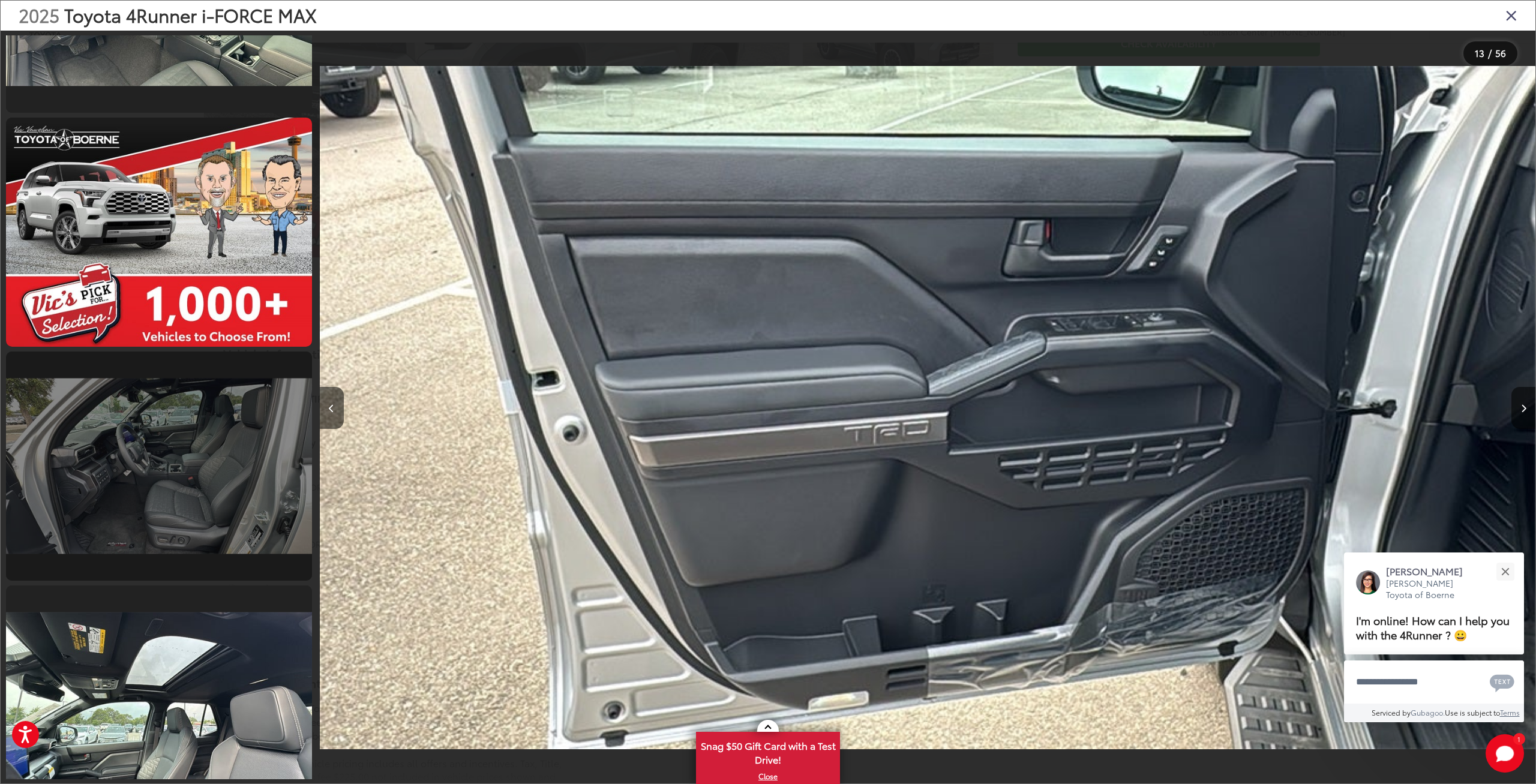
click at [195, 410] on link at bounding box center [159, 466] width 306 height 229
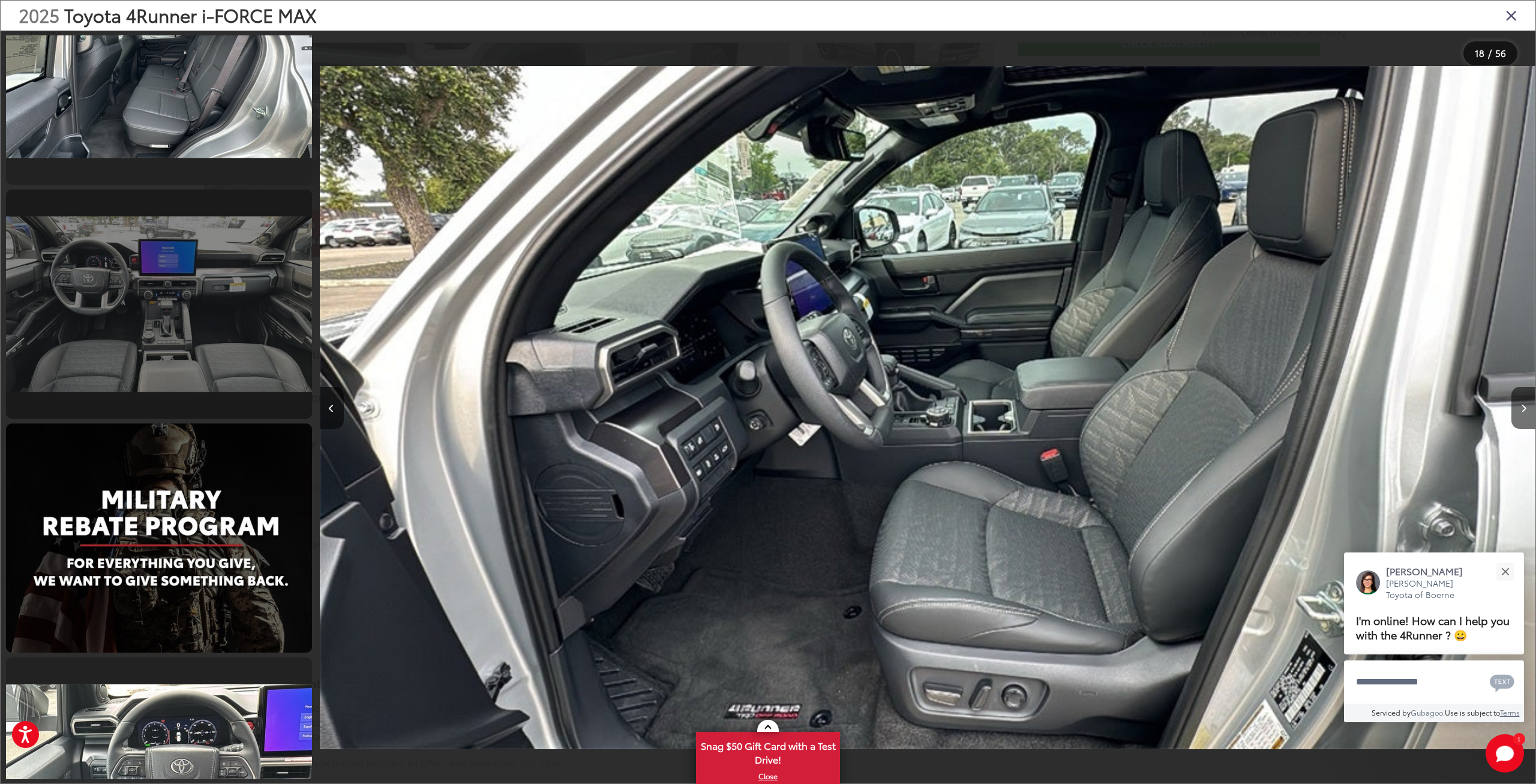
click at [211, 370] on link at bounding box center [159, 304] width 306 height 229
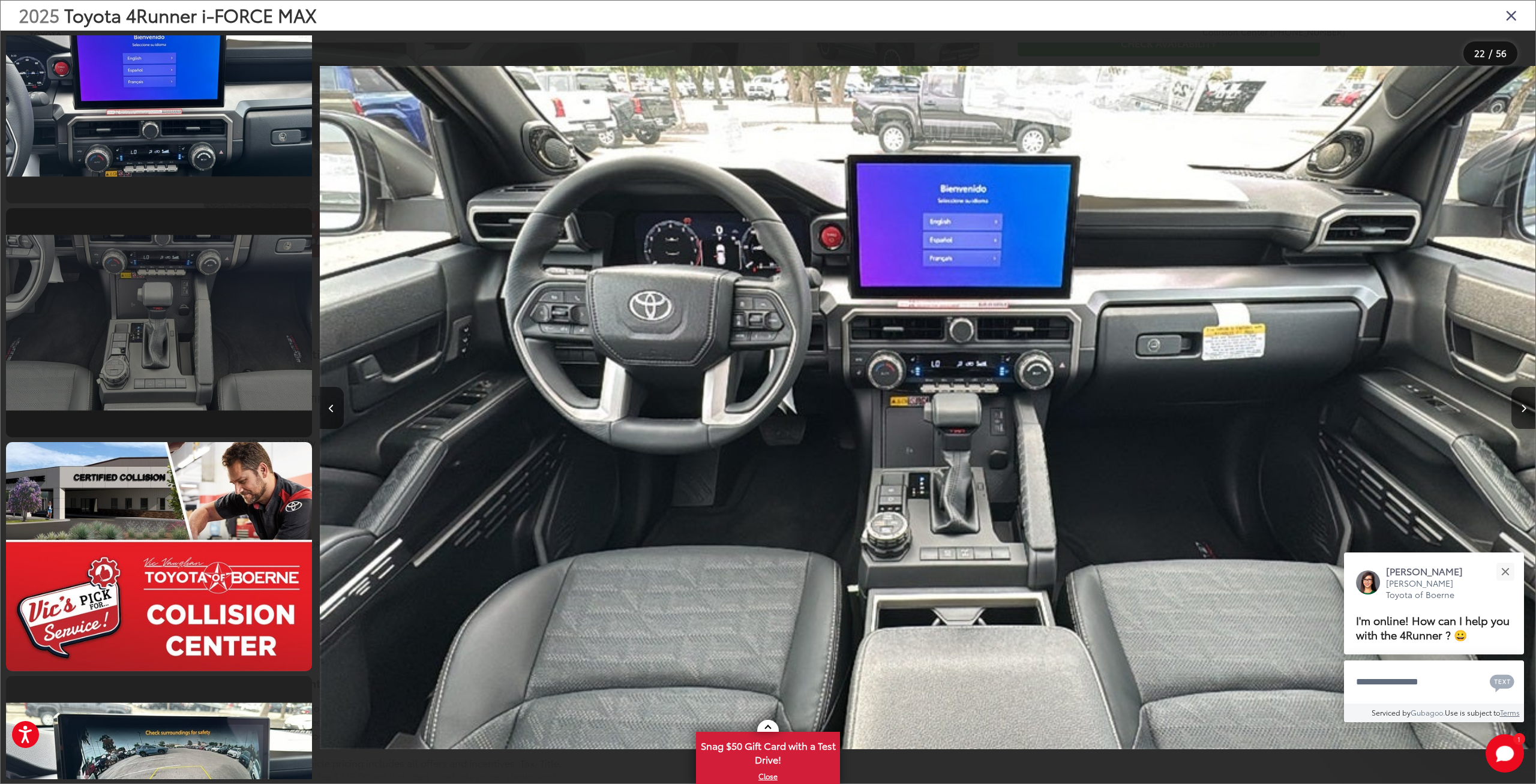
click at [170, 308] on link at bounding box center [159, 323] width 306 height 229
